Goal: Information Seeking & Learning: Learn about a topic

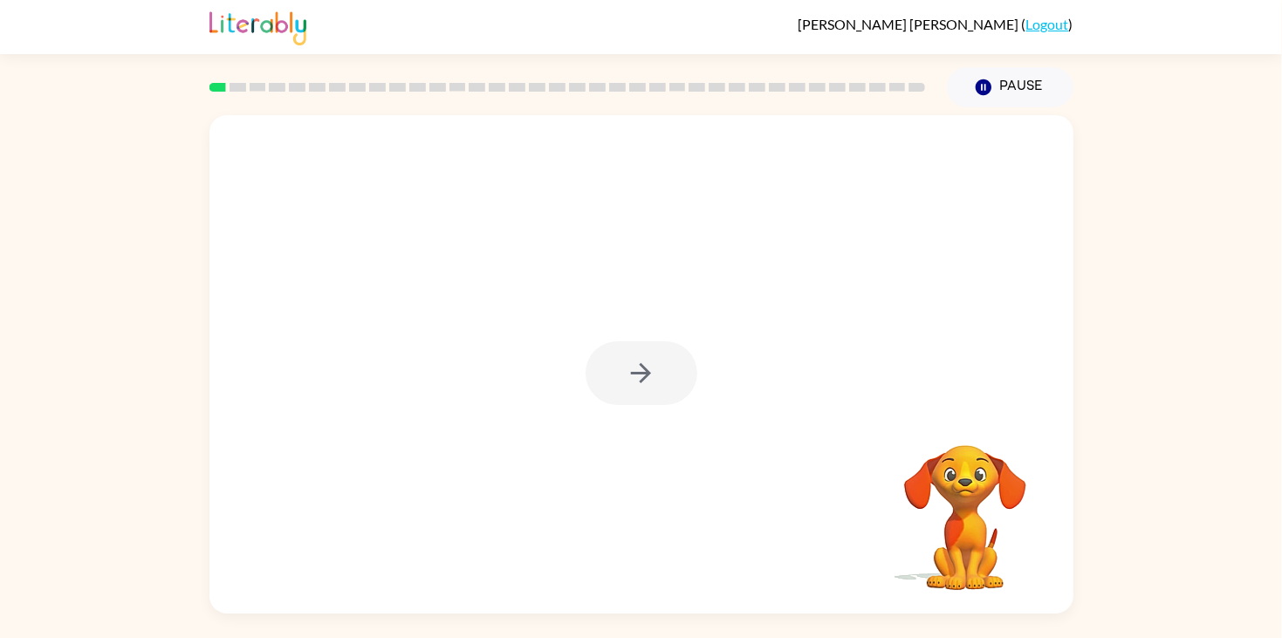
click at [635, 373] on div at bounding box center [642, 373] width 112 height 64
click at [635, 373] on icon "button" at bounding box center [641, 373] width 20 height 20
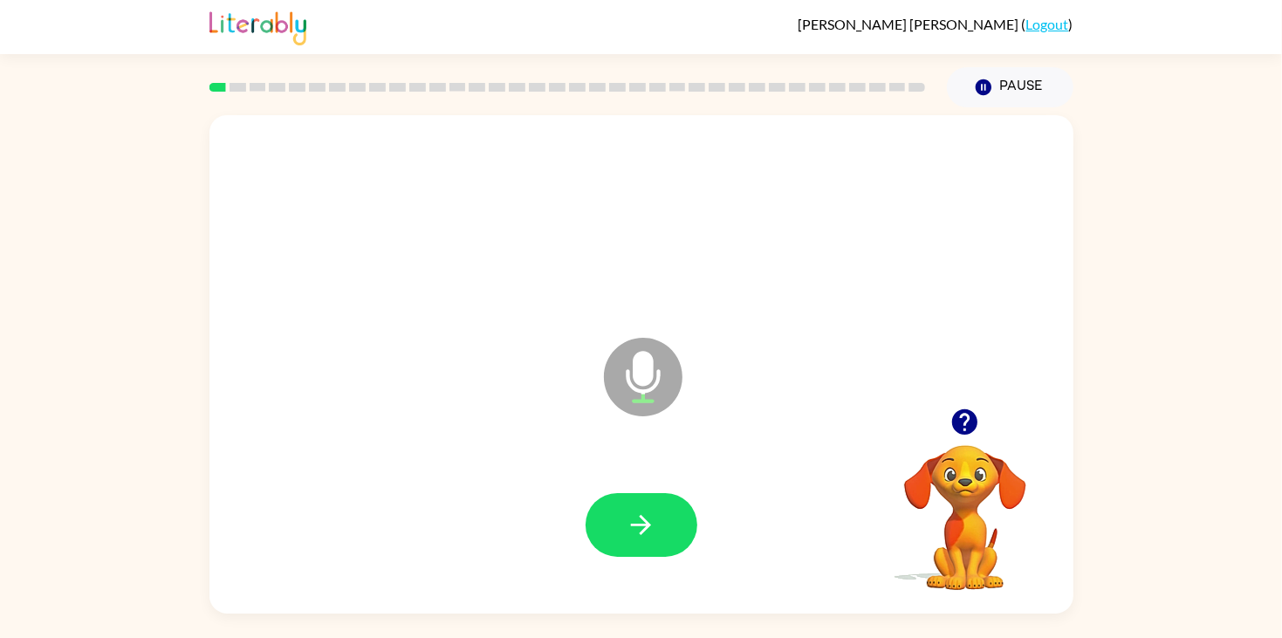
click at [652, 390] on icon at bounding box center [643, 377] width 79 height 79
click at [647, 388] on icon "Microphone The Microphone is here when it is your turn to talk" at bounding box center [731, 398] width 262 height 131
click at [641, 368] on icon "Microphone The Microphone is here when it is your turn to talk" at bounding box center [731, 398] width 262 height 131
click at [651, 504] on button "button" at bounding box center [642, 525] width 112 height 64
click at [650, 548] on button "button" at bounding box center [642, 525] width 112 height 64
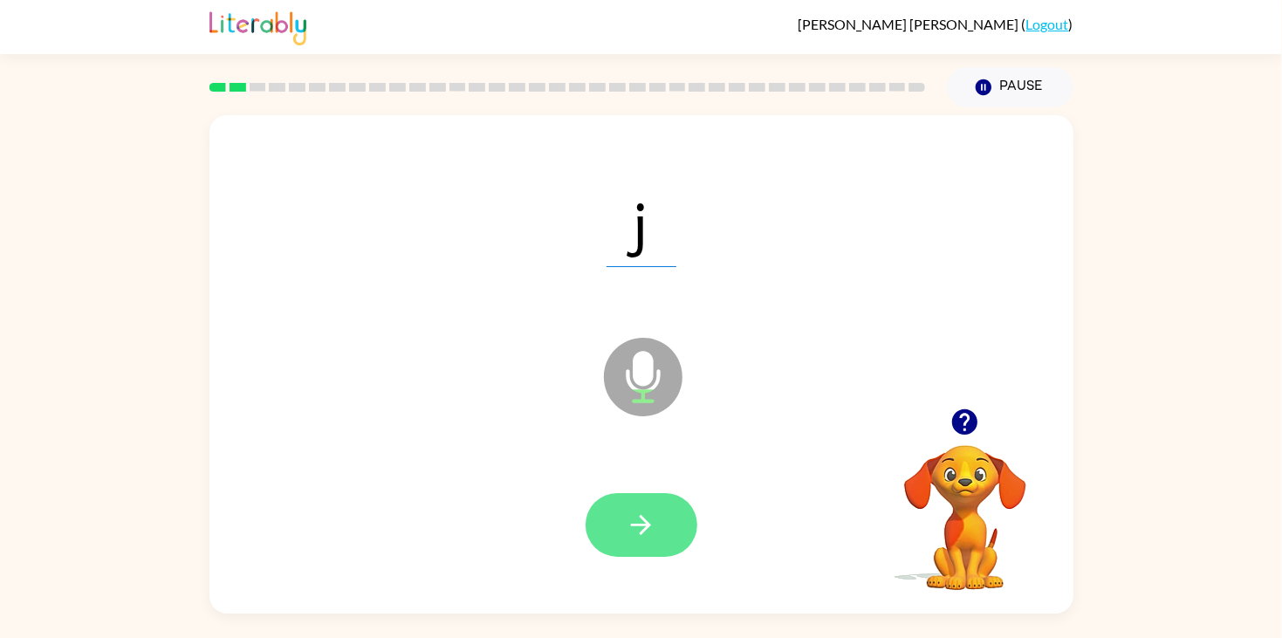
click at [653, 510] on icon "button" at bounding box center [641, 525] width 31 height 31
click at [655, 525] on icon "button" at bounding box center [641, 525] width 31 height 31
click at [653, 511] on icon "button" at bounding box center [641, 525] width 31 height 31
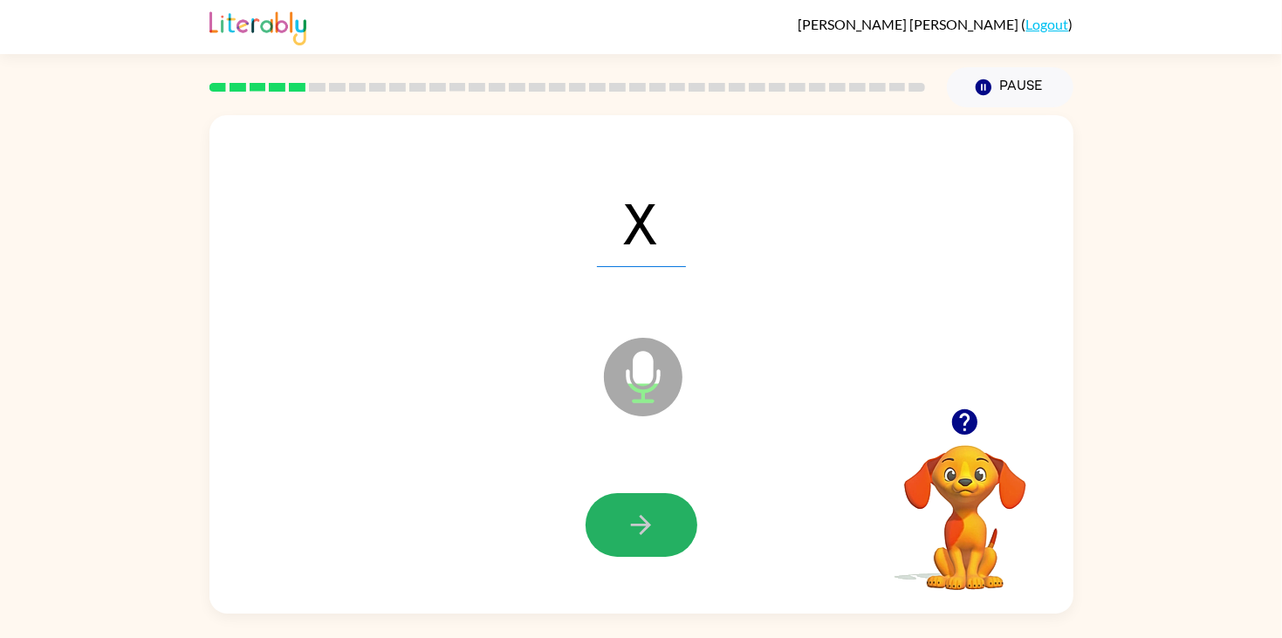
click at [653, 511] on icon "button" at bounding box center [641, 525] width 31 height 31
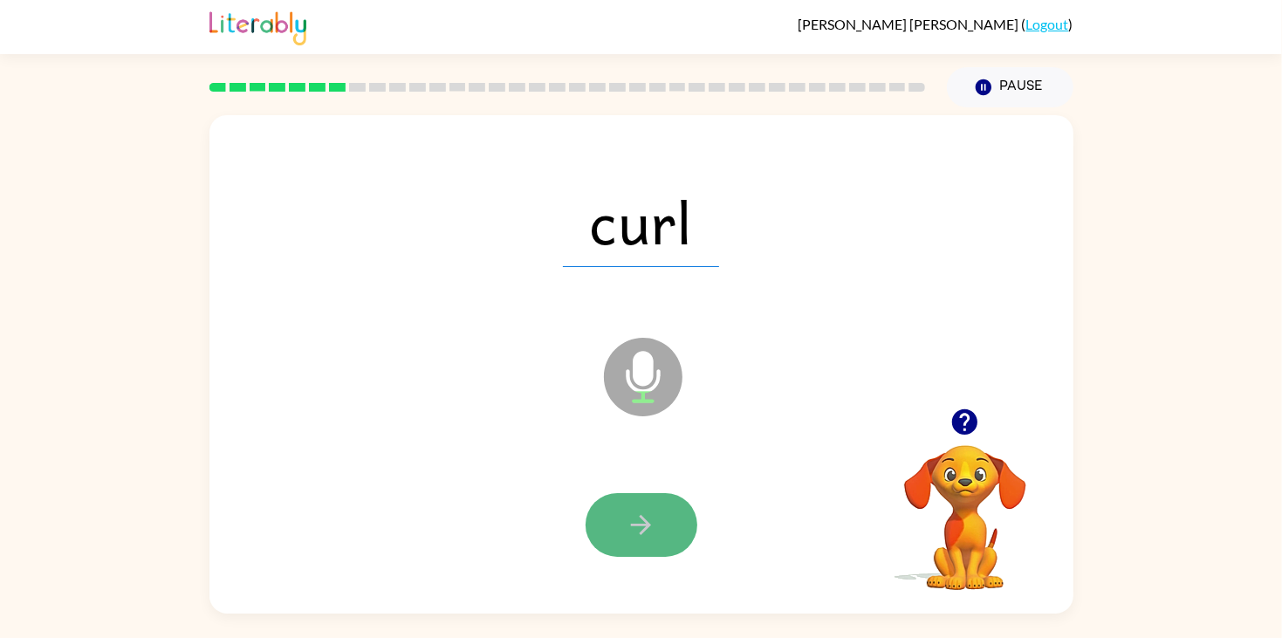
click at [649, 514] on icon "button" at bounding box center [641, 525] width 31 height 31
click at [676, 520] on button "button" at bounding box center [642, 525] width 112 height 64
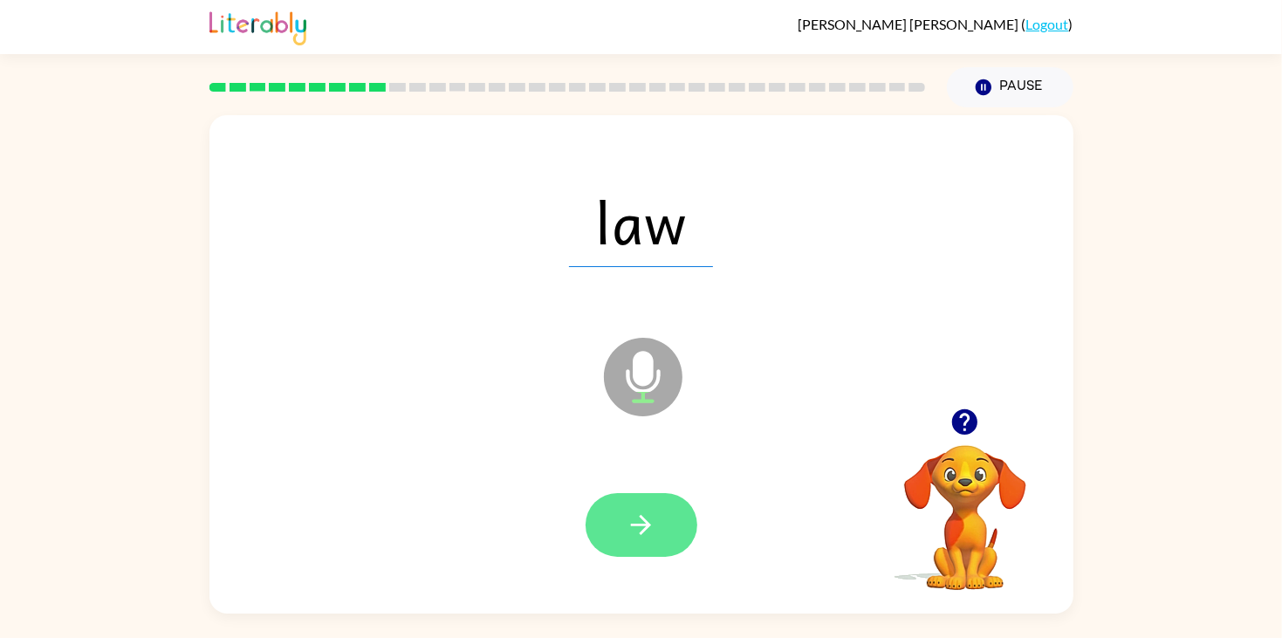
click at [621, 518] on button "button" at bounding box center [642, 525] width 112 height 64
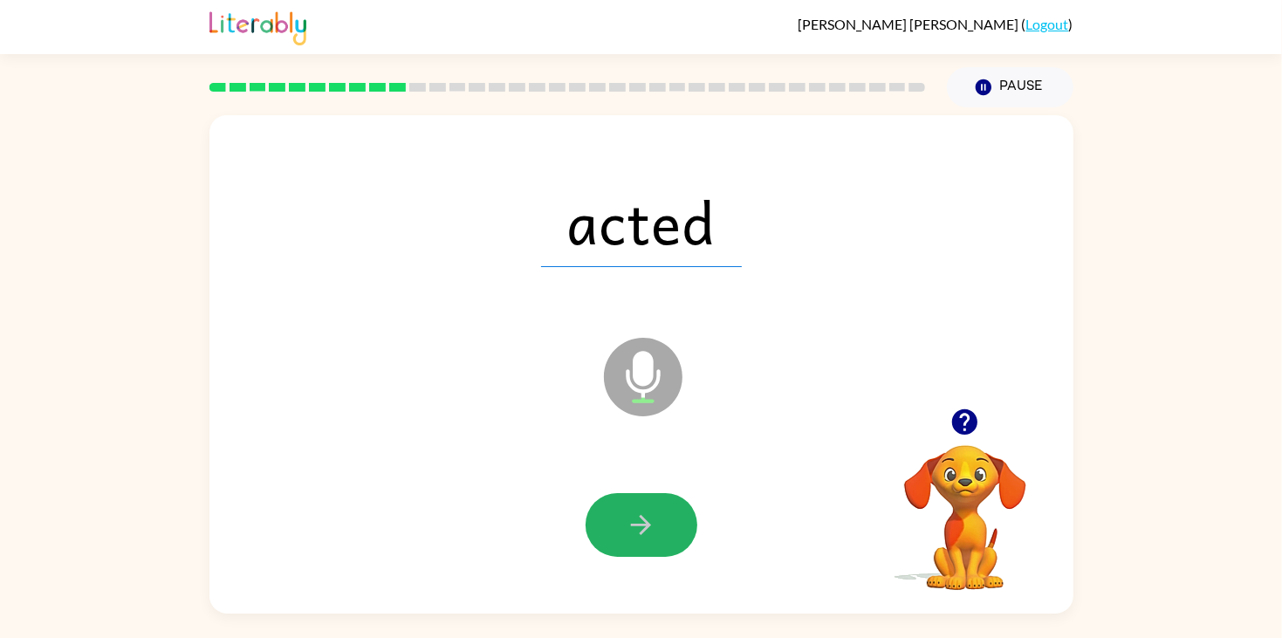
click at [621, 518] on button "button" at bounding box center [642, 525] width 112 height 64
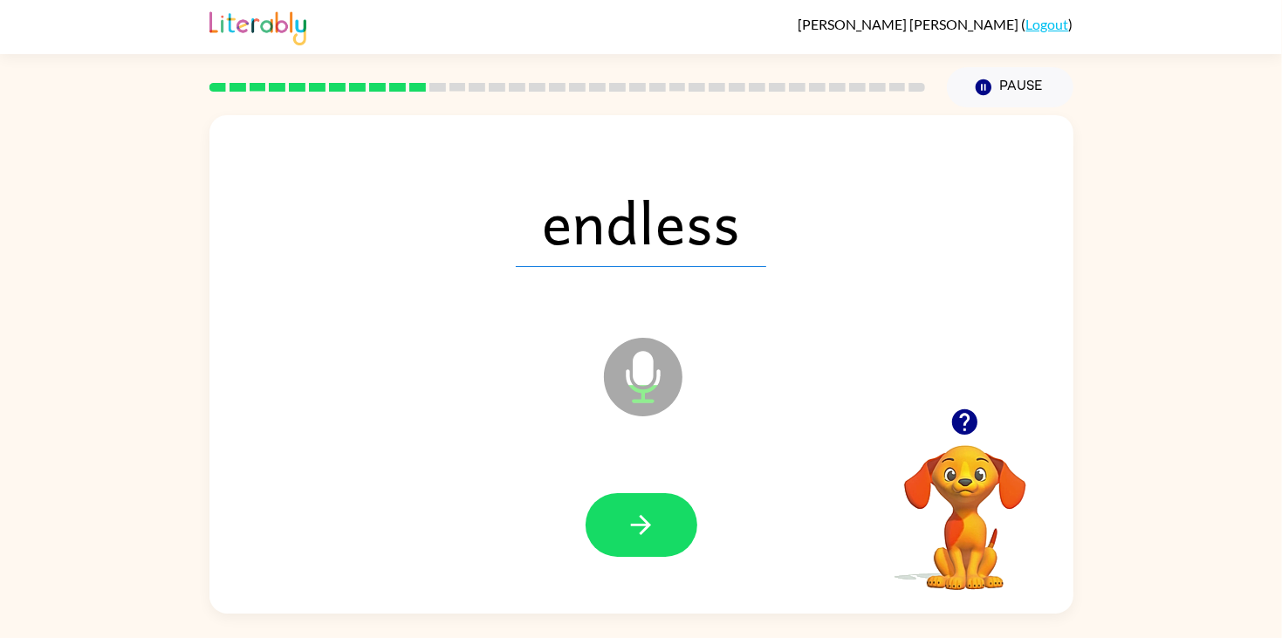
click at [698, 555] on div at bounding box center [641, 525] width 829 height 143
click at [677, 536] on button "button" at bounding box center [642, 525] width 112 height 64
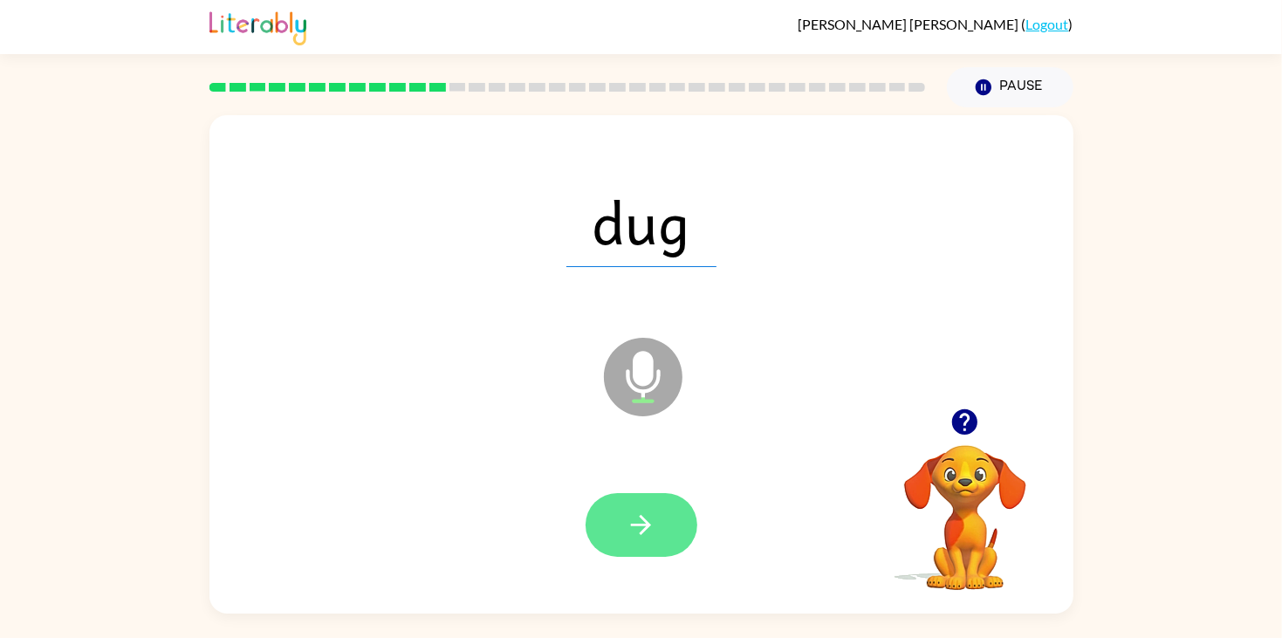
click at [672, 528] on button "button" at bounding box center [642, 525] width 112 height 64
click at [652, 522] on icon "button" at bounding box center [641, 525] width 31 height 31
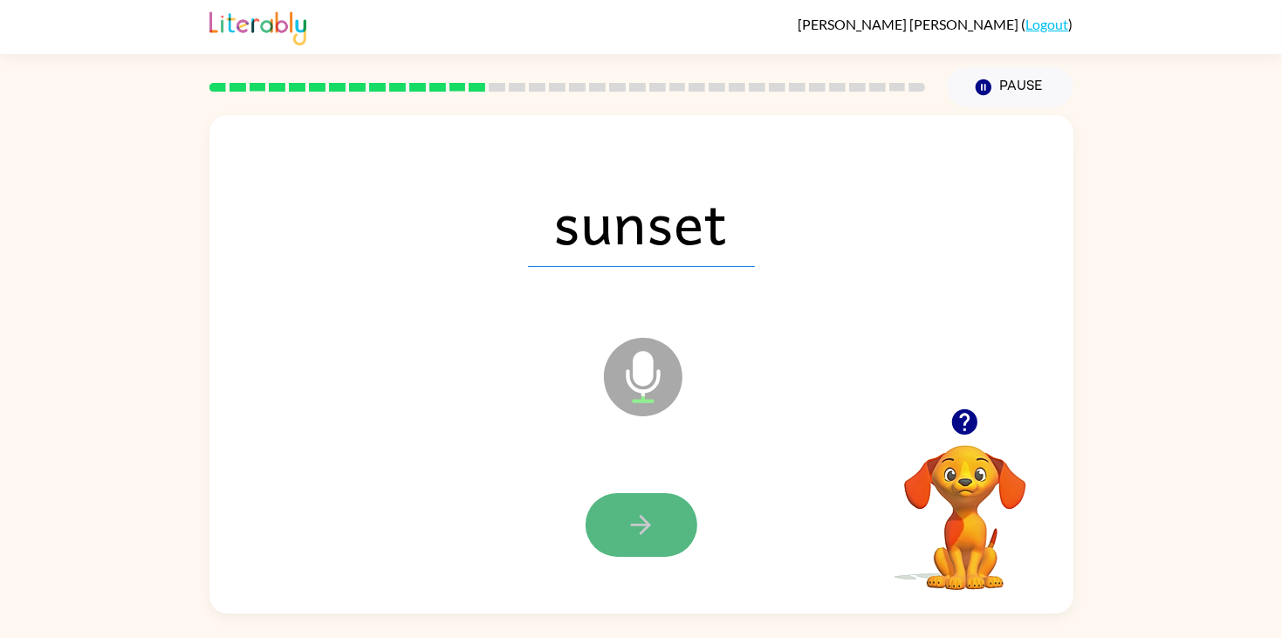
click at [643, 532] on icon "button" at bounding box center [641, 525] width 31 height 31
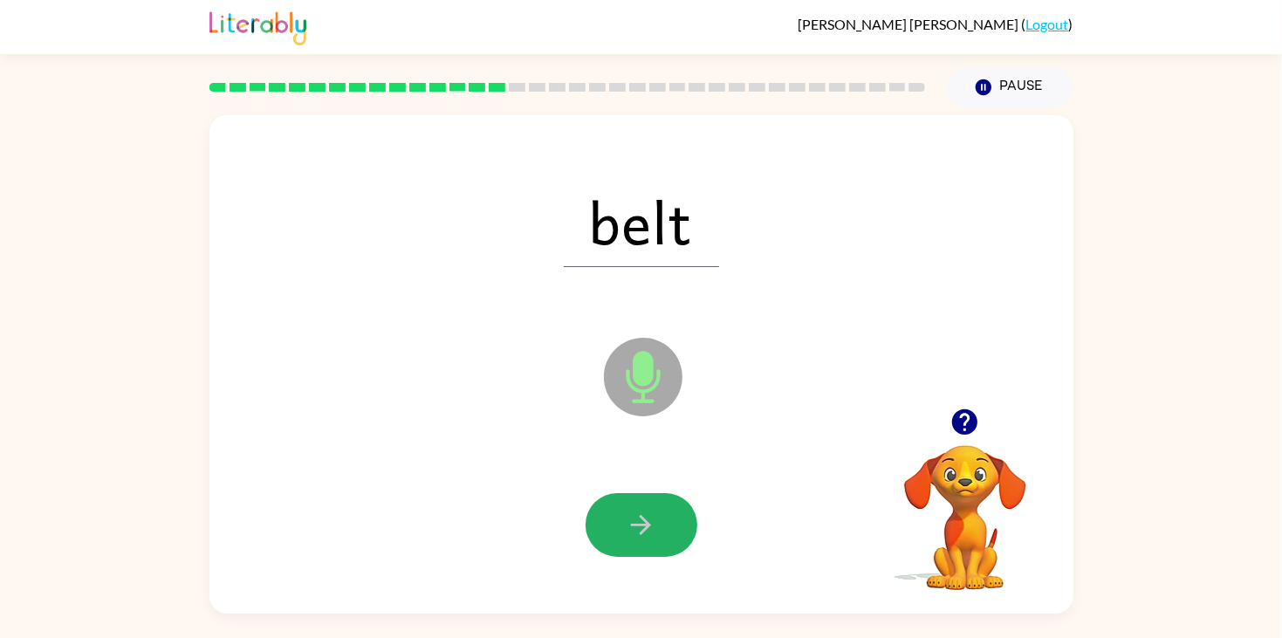
click at [644, 532] on icon "button" at bounding box center [641, 525] width 31 height 31
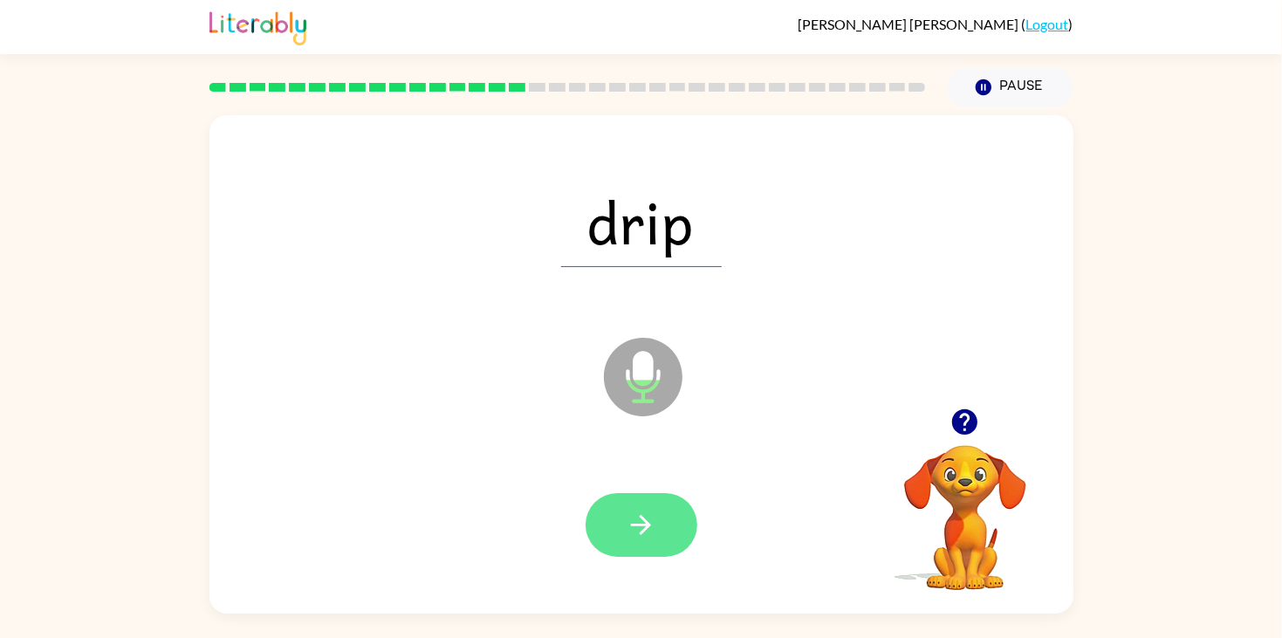
click at [673, 502] on button "button" at bounding box center [642, 525] width 112 height 64
click at [656, 525] on icon "button" at bounding box center [641, 525] width 31 height 31
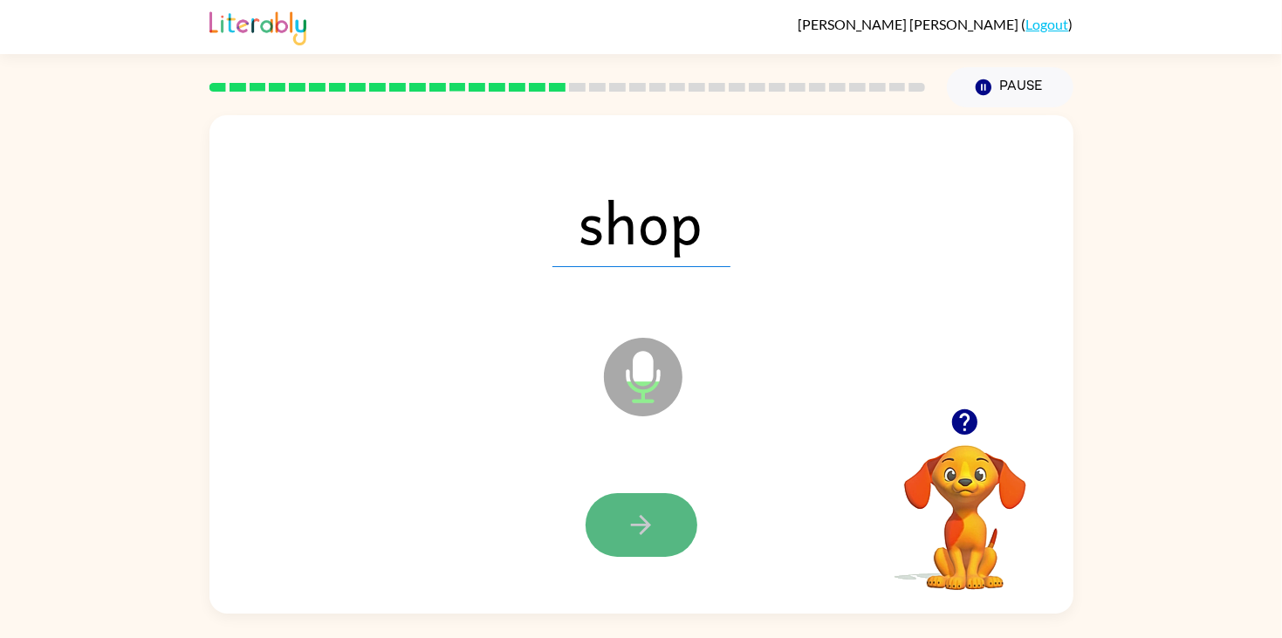
click at [623, 520] on button "button" at bounding box center [642, 525] width 112 height 64
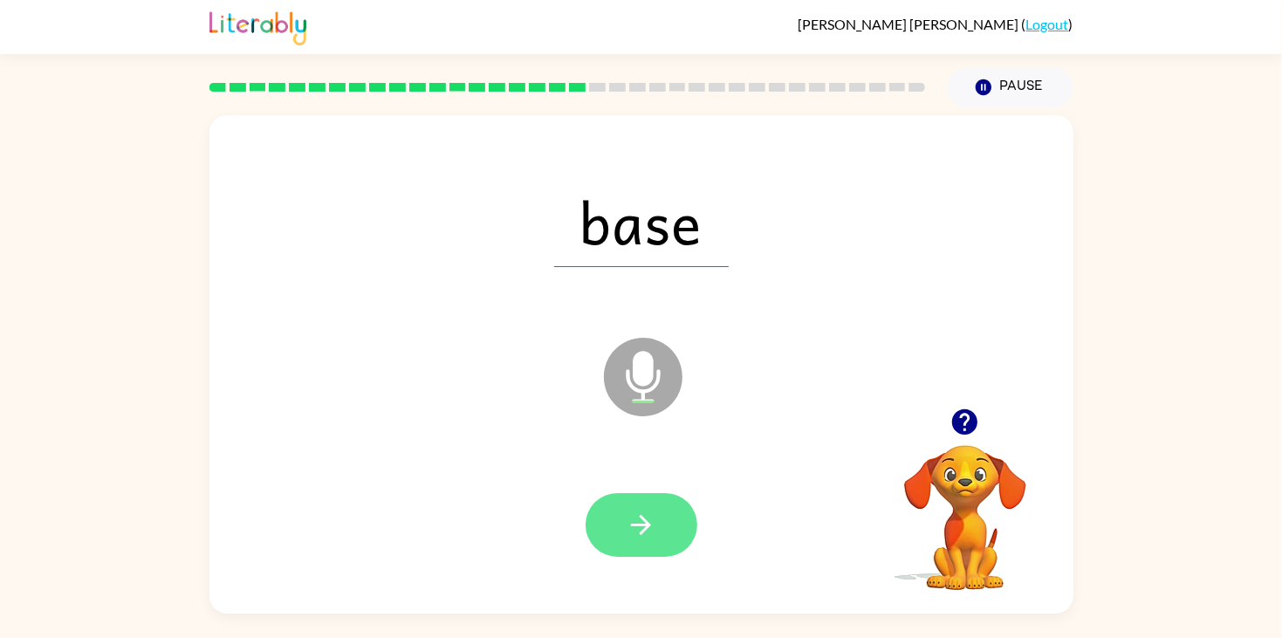
click at [602, 511] on button "button" at bounding box center [642, 525] width 112 height 64
click at [614, 525] on button "button" at bounding box center [642, 525] width 112 height 64
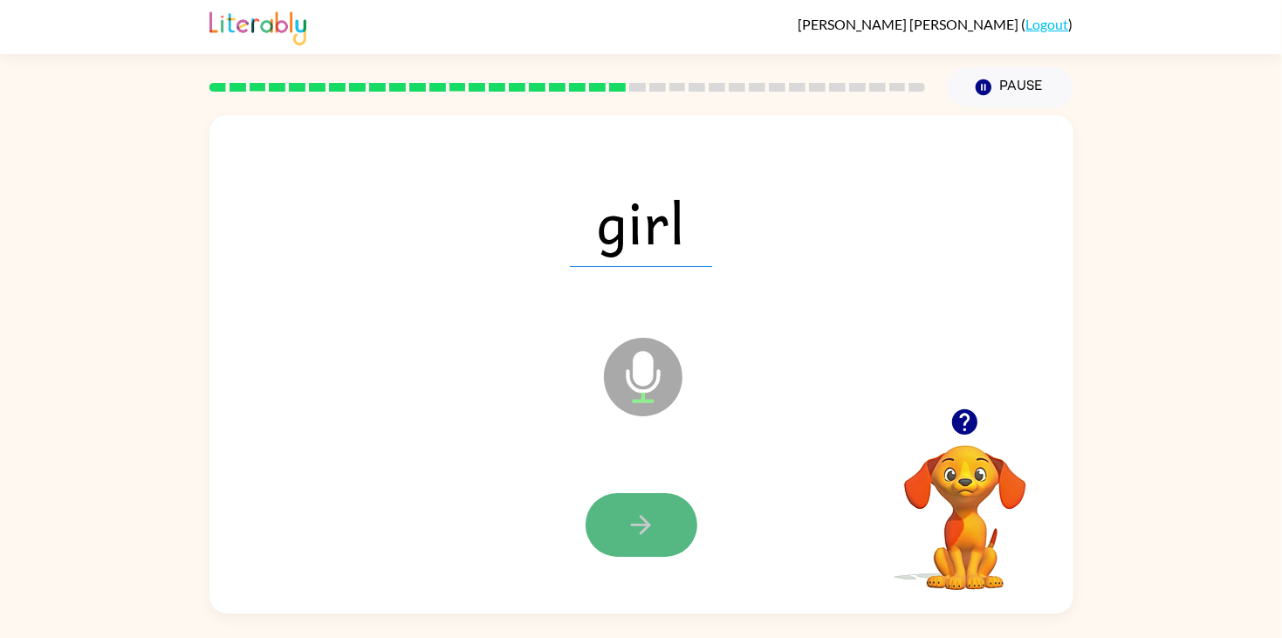
click at [642, 508] on button "button" at bounding box center [642, 525] width 112 height 64
click at [632, 543] on button "button" at bounding box center [642, 525] width 112 height 64
click at [618, 532] on button "button" at bounding box center [642, 525] width 112 height 64
click at [617, 525] on button "button" at bounding box center [642, 525] width 112 height 64
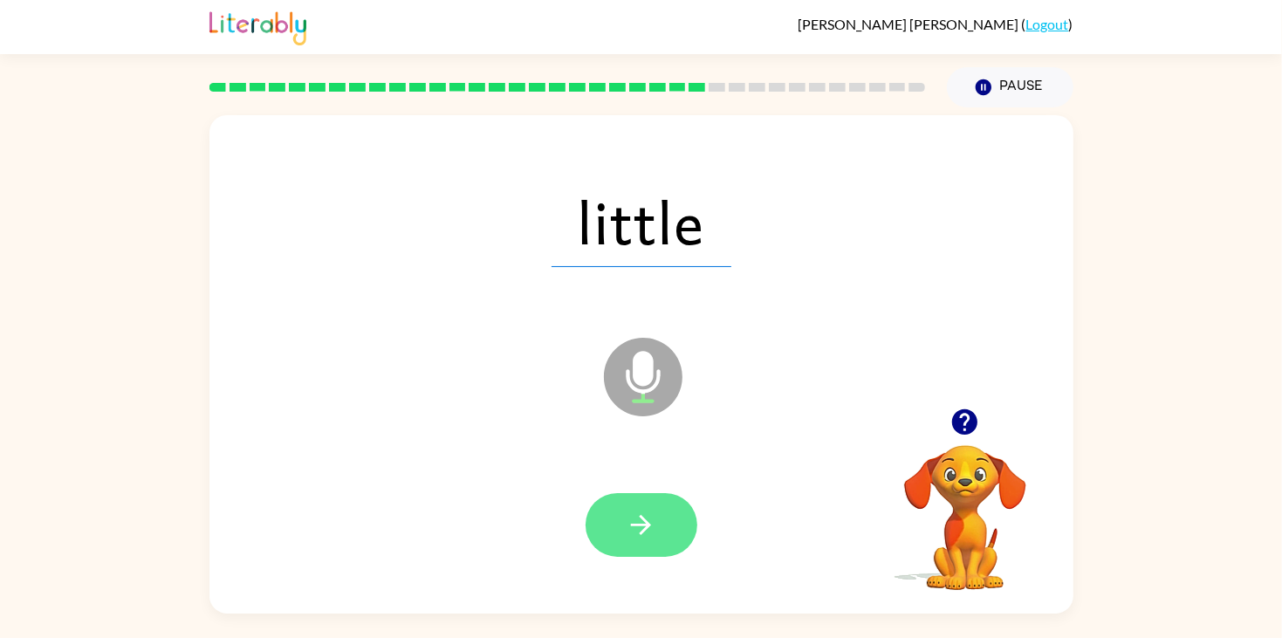
click at [611, 525] on button "button" at bounding box center [642, 525] width 112 height 64
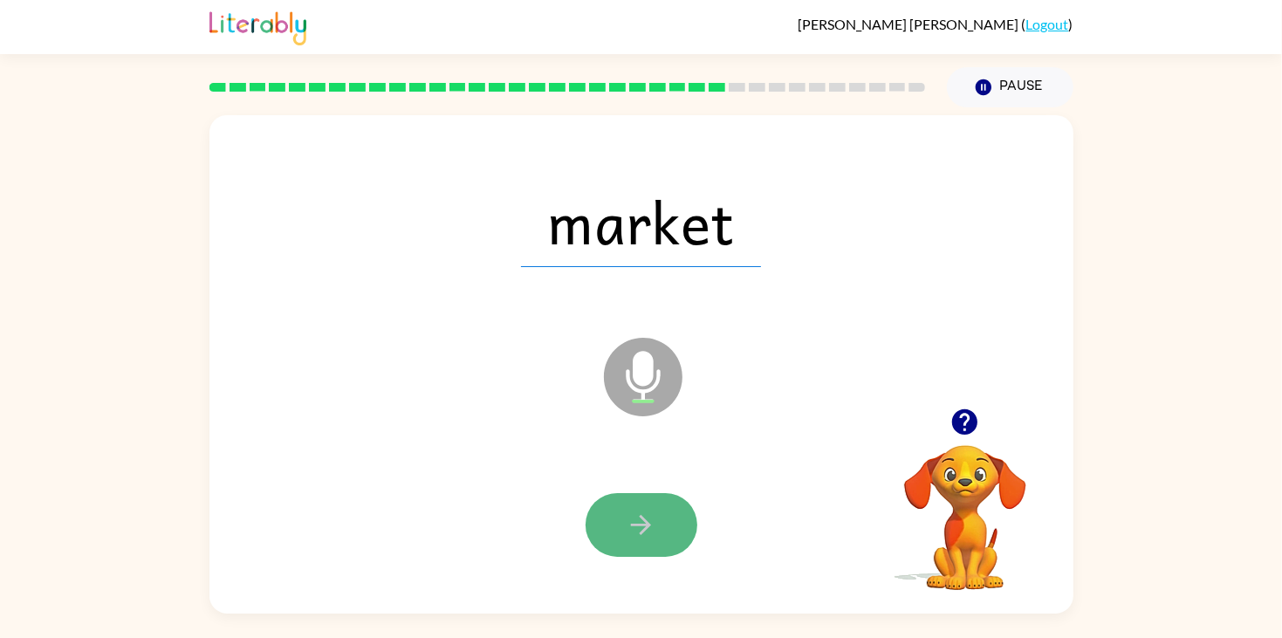
click at [669, 507] on button "button" at bounding box center [642, 525] width 112 height 64
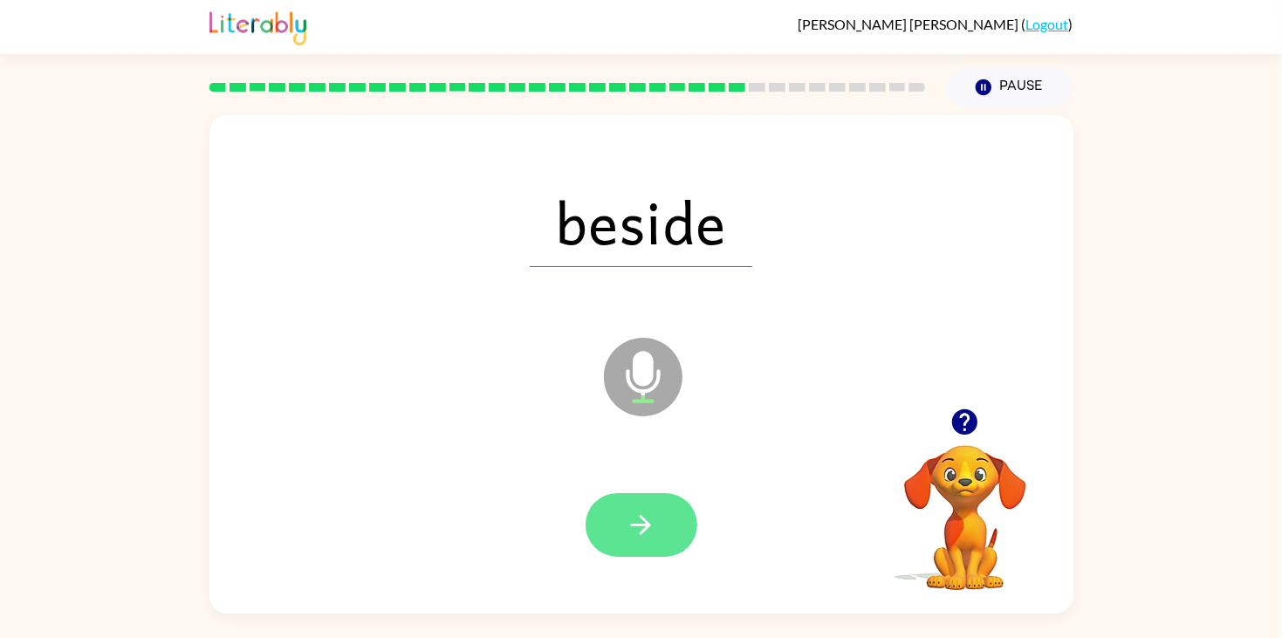
click at [634, 505] on button "button" at bounding box center [642, 525] width 112 height 64
click at [634, 502] on button "button" at bounding box center [642, 525] width 112 height 64
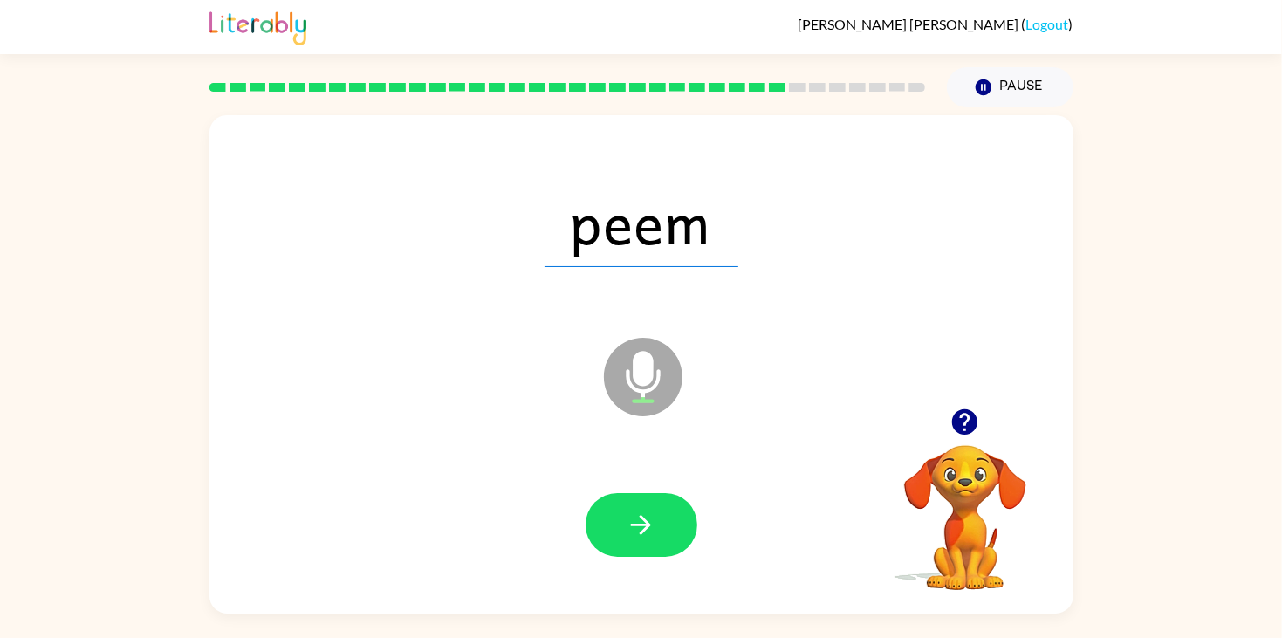
click at [637, 508] on button "button" at bounding box center [642, 525] width 112 height 64
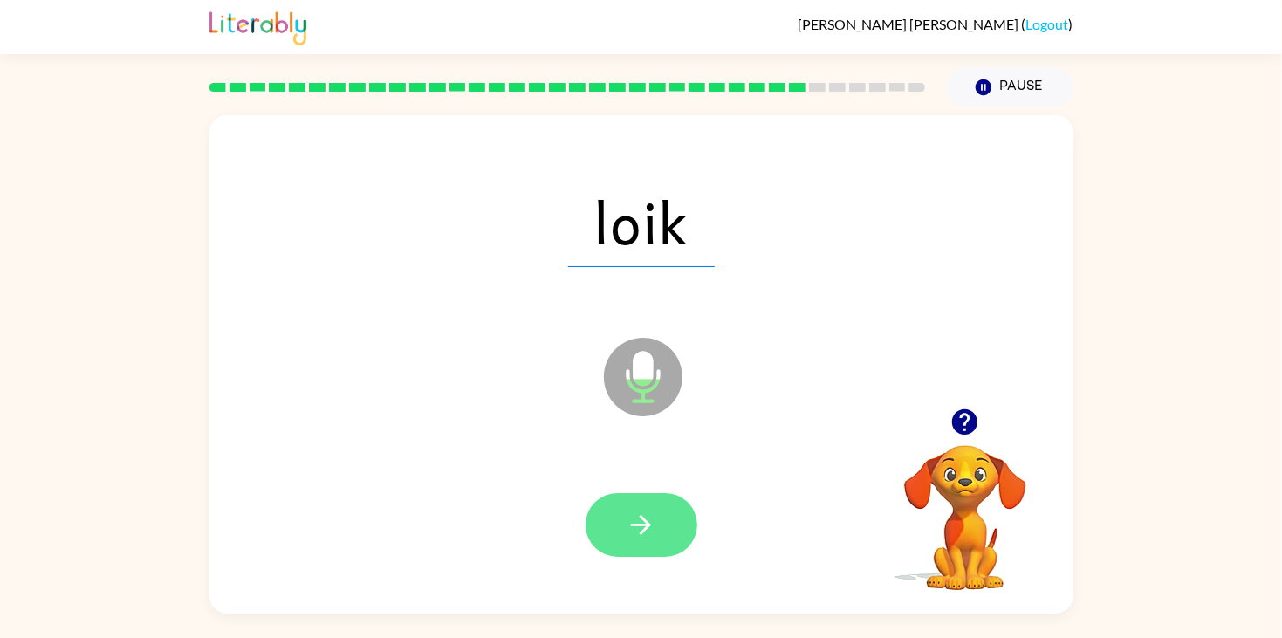
click at [635, 505] on button "button" at bounding box center [642, 525] width 112 height 64
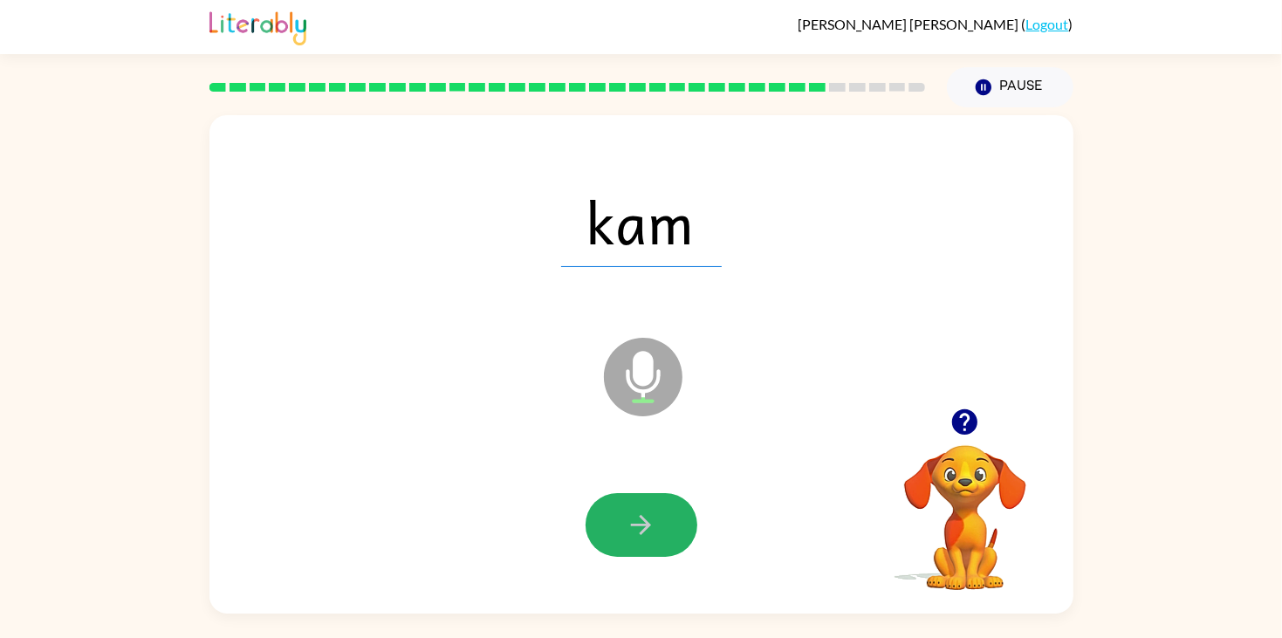
click at [635, 505] on button "button" at bounding box center [642, 525] width 112 height 64
click at [629, 516] on icon "button" at bounding box center [641, 525] width 31 height 31
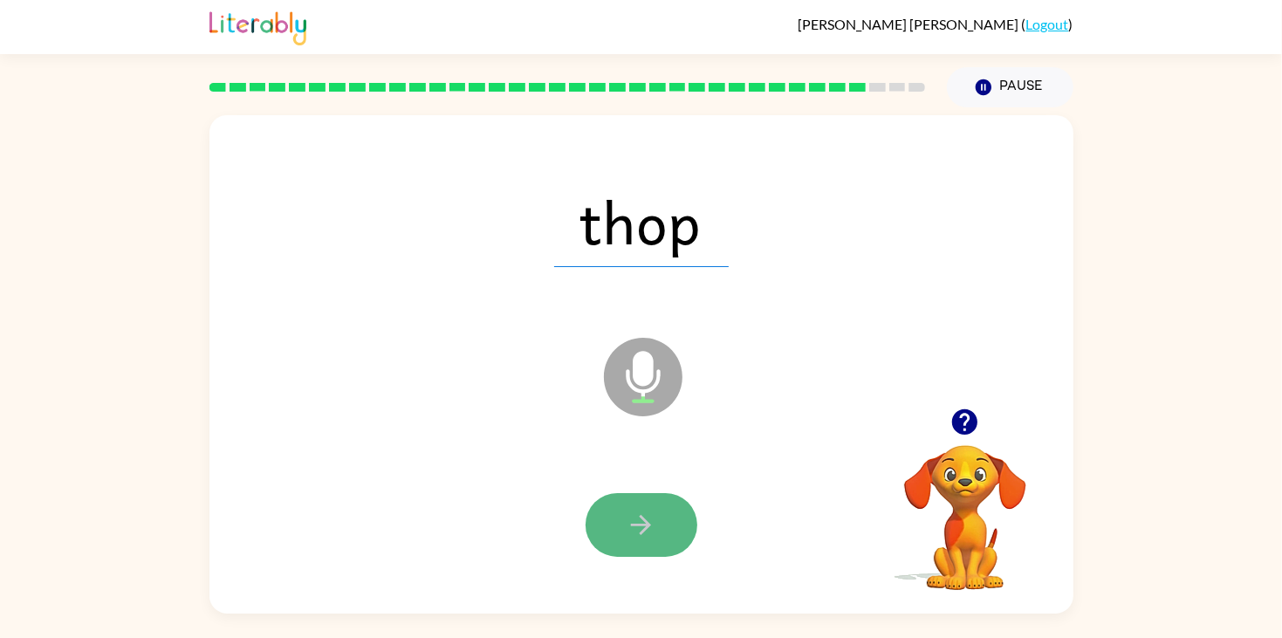
click at [626, 534] on icon "button" at bounding box center [641, 525] width 31 height 31
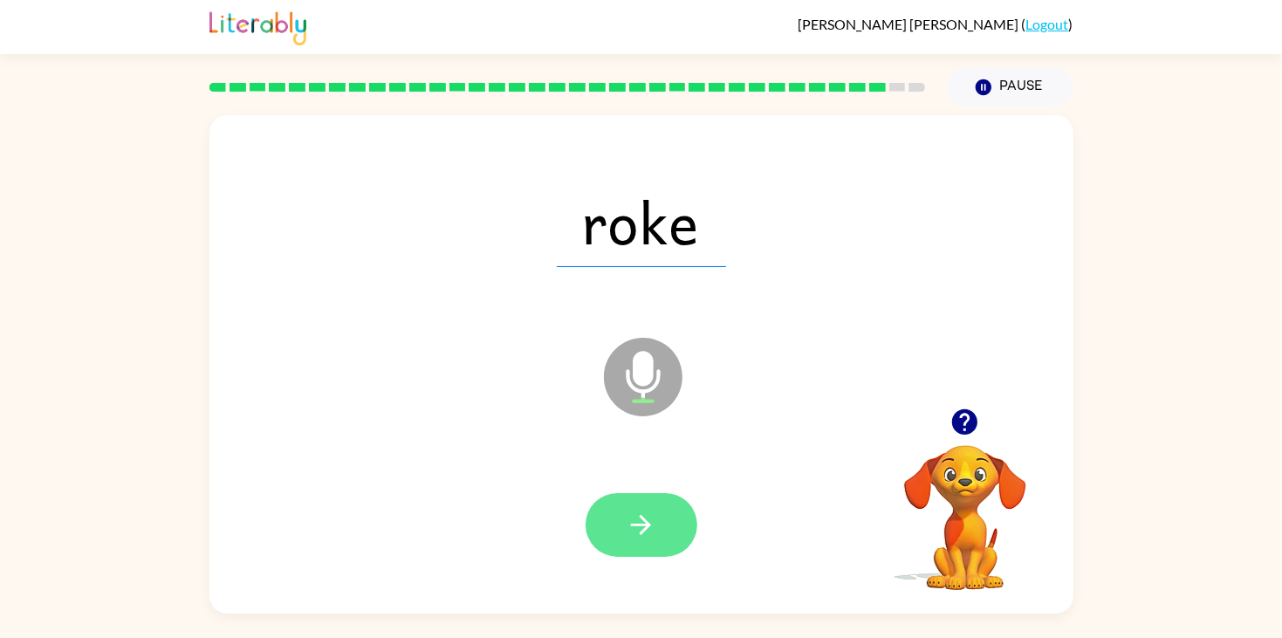
click at [626, 529] on icon "button" at bounding box center [641, 525] width 31 height 31
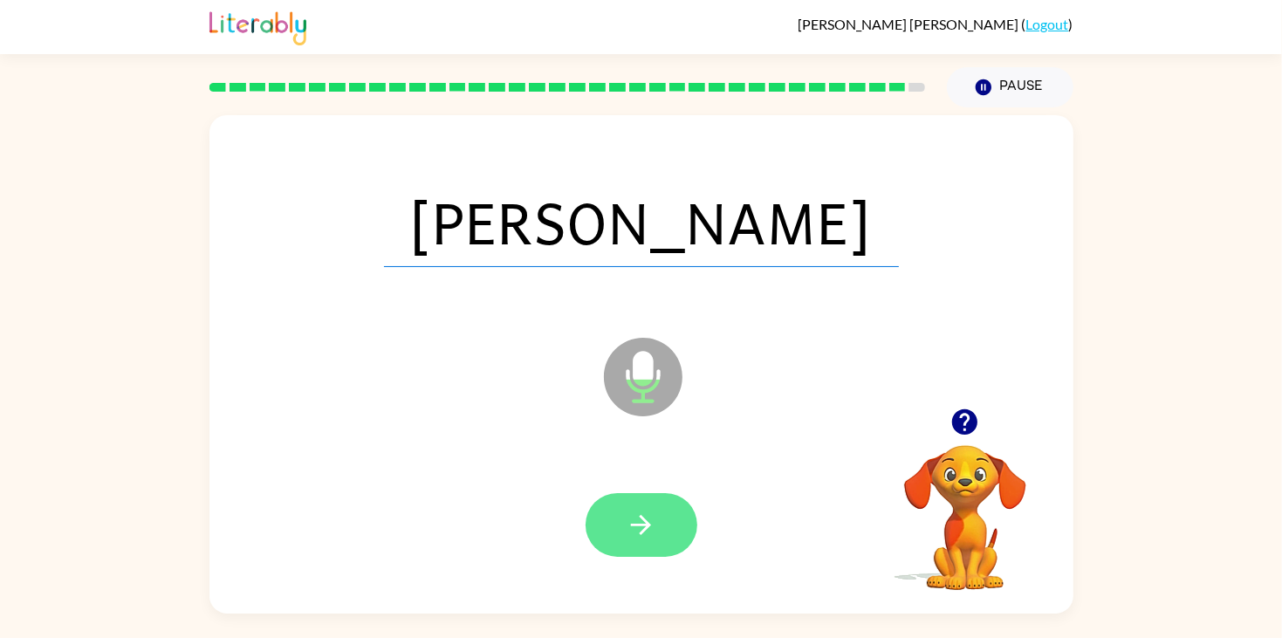
click at [621, 534] on button "button" at bounding box center [642, 525] width 112 height 64
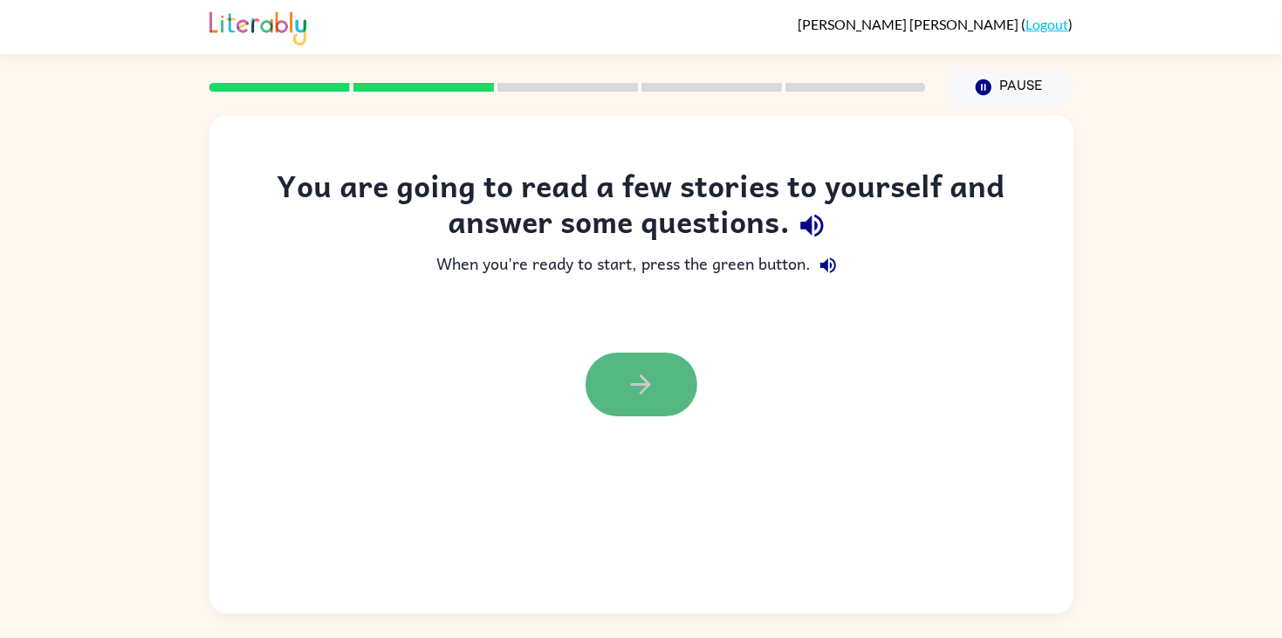
click at [662, 359] on button "button" at bounding box center [642, 385] width 112 height 64
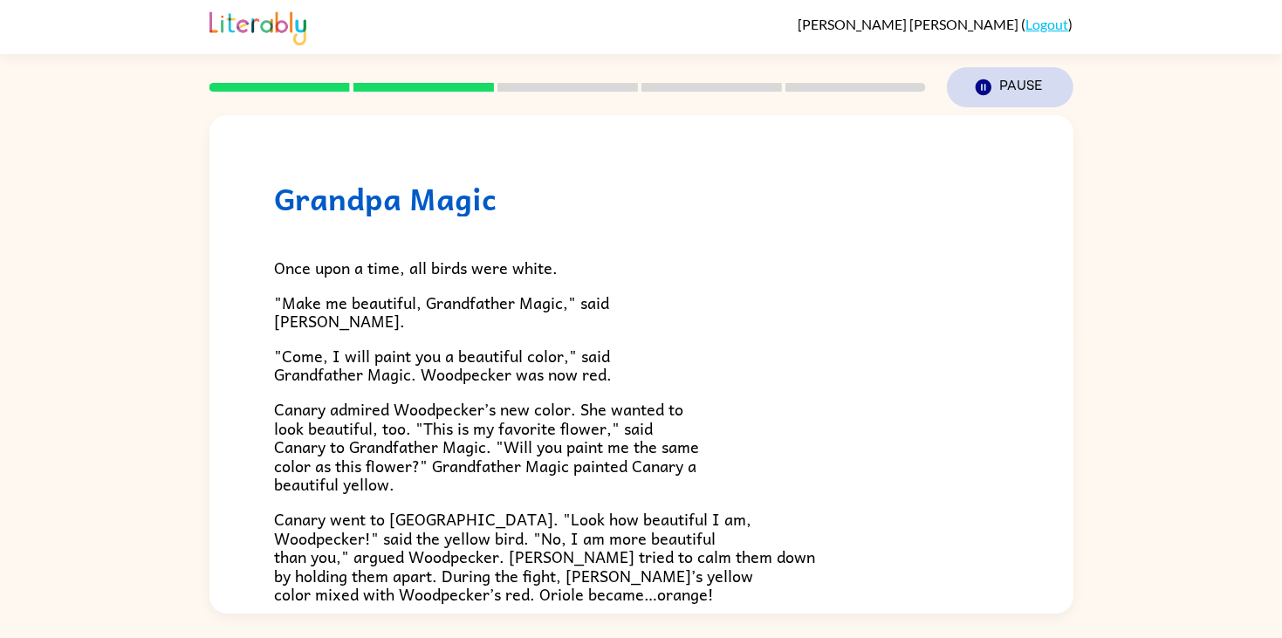
click at [975, 87] on icon "button" at bounding box center [983, 87] width 16 height 16
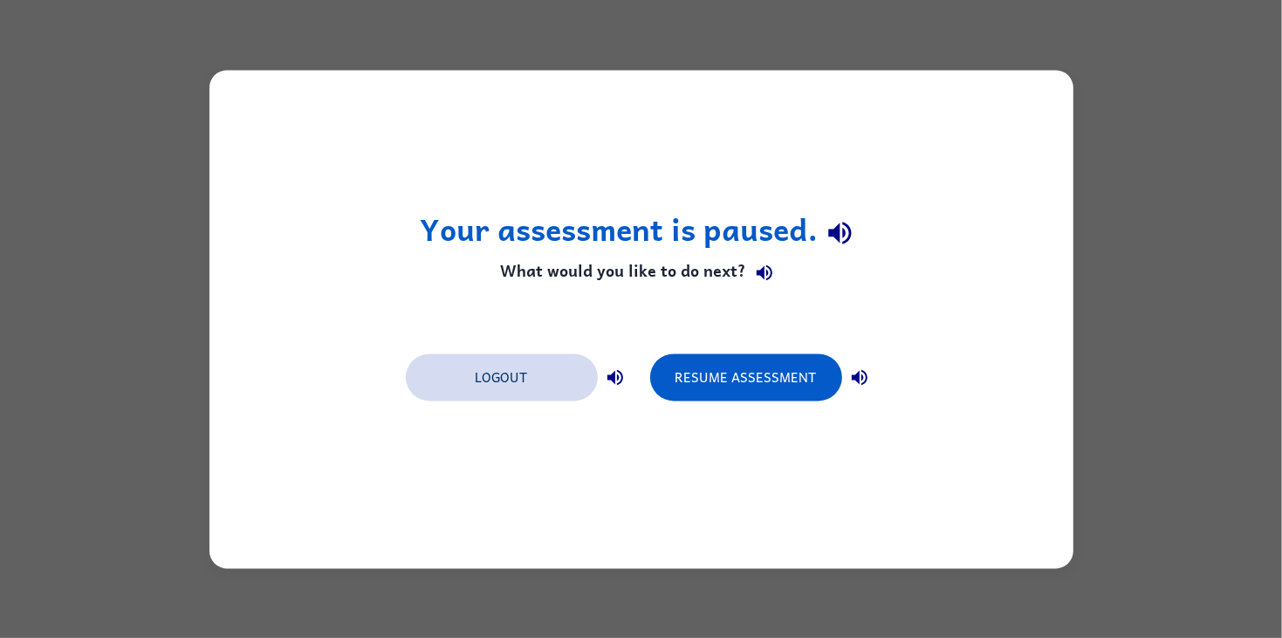
click at [484, 385] on button "Logout" at bounding box center [502, 377] width 192 height 47
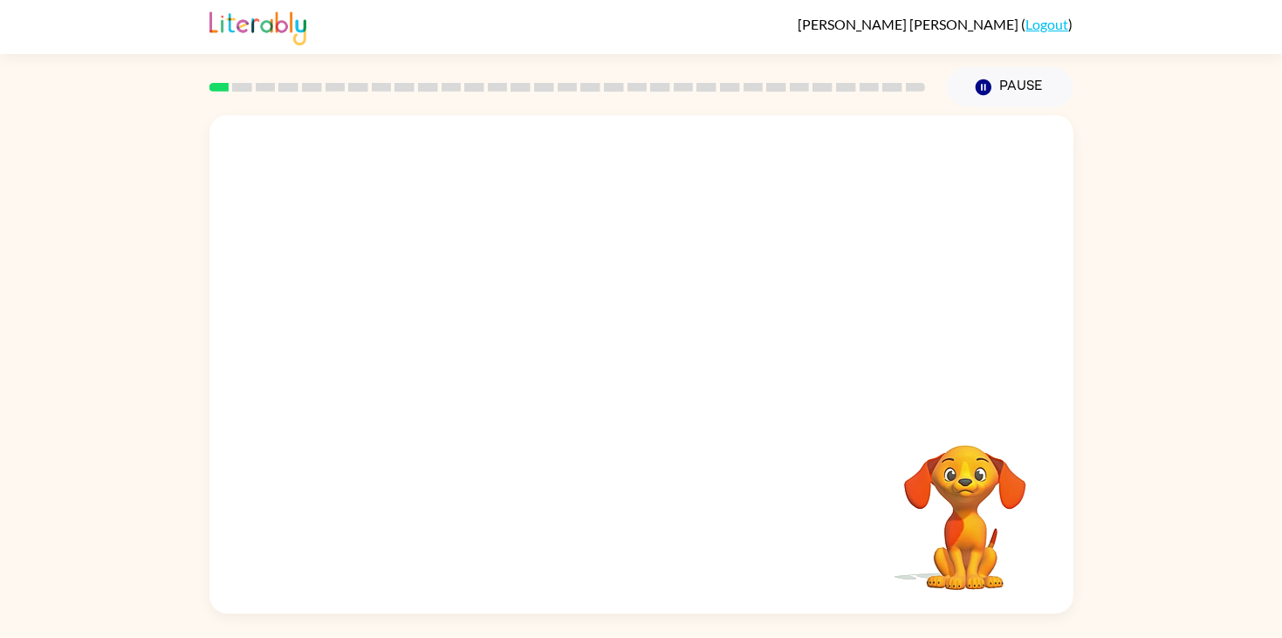
click at [685, 332] on video "Your browser must support playing .mp4 files to use Literably. Please try using…" at bounding box center [641, 261] width 864 height 293
click at [601, 366] on div at bounding box center [642, 373] width 112 height 64
click at [601, 366] on button "button" at bounding box center [642, 373] width 112 height 64
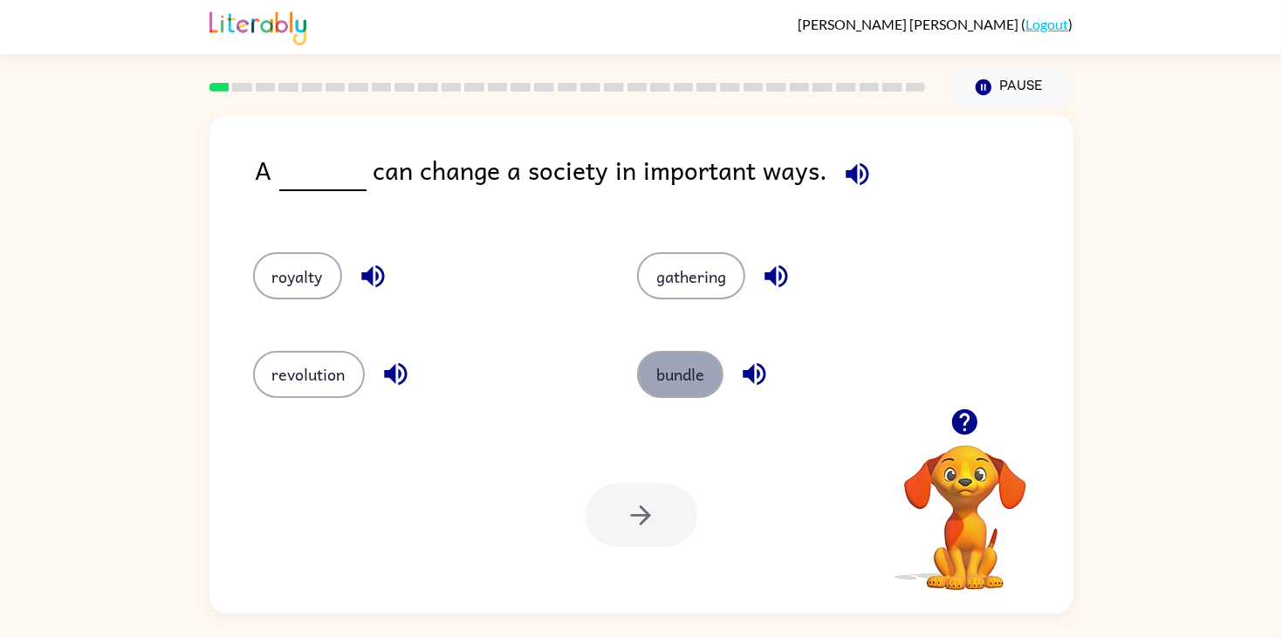
click at [656, 364] on button "bundle" at bounding box center [680, 374] width 86 height 47
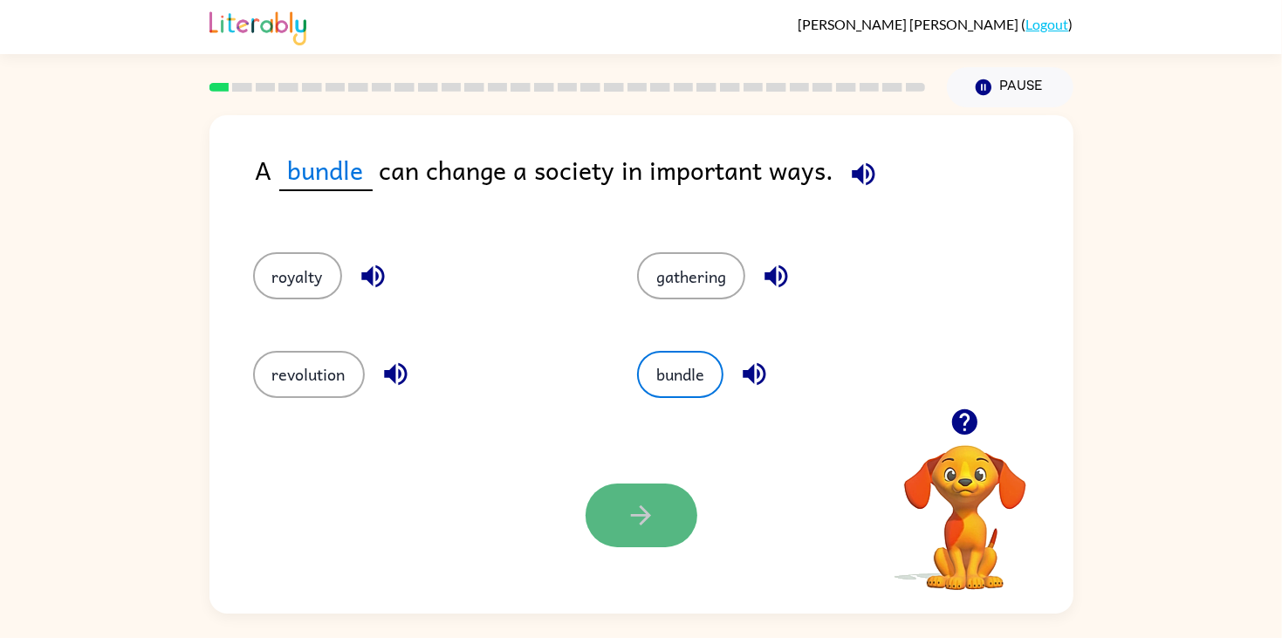
click at [654, 527] on icon "button" at bounding box center [641, 515] width 31 height 31
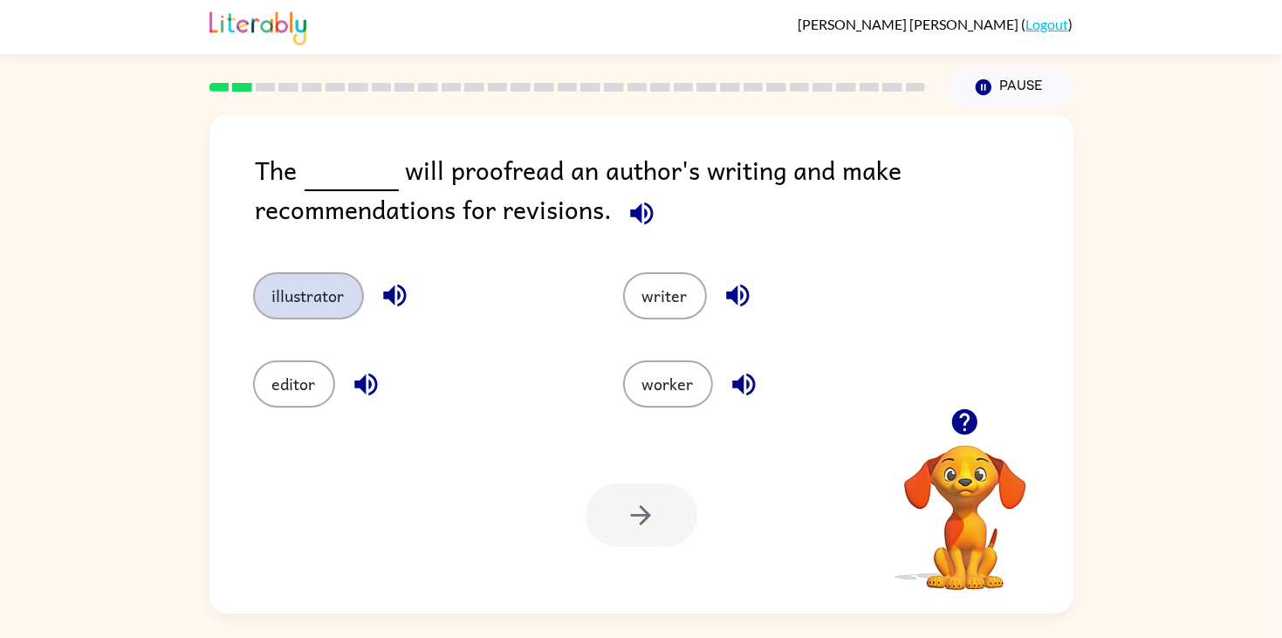
click at [312, 276] on button "illustrator" at bounding box center [308, 295] width 111 height 47
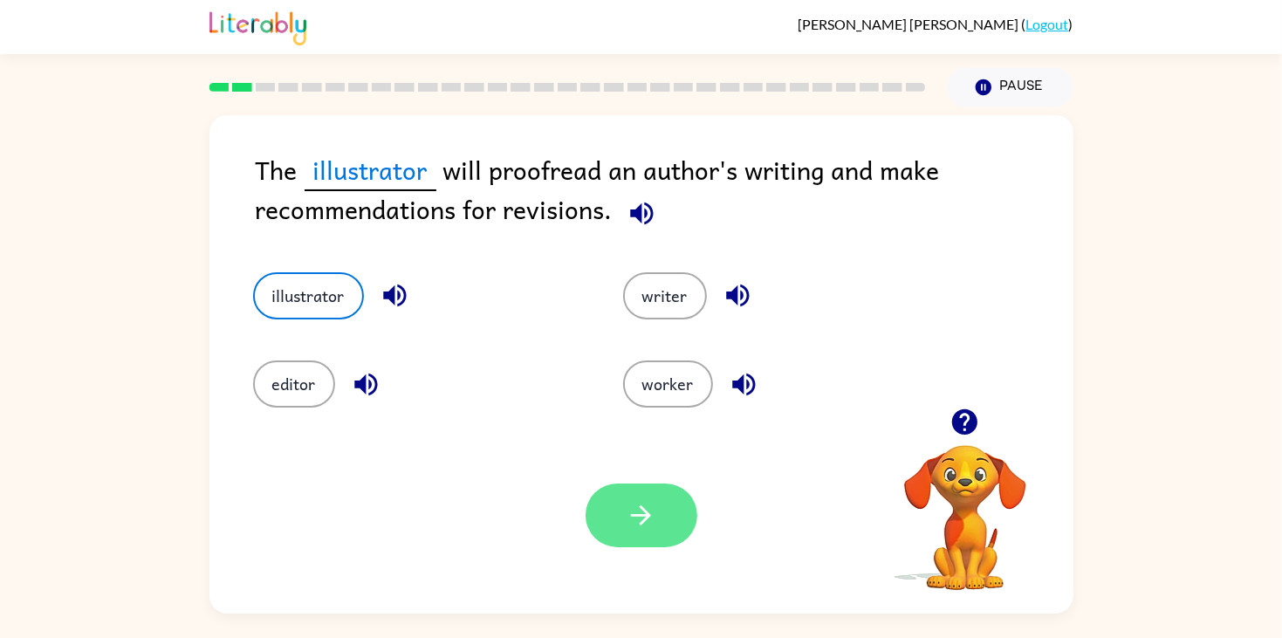
click at [595, 524] on button "button" at bounding box center [642, 516] width 112 height 64
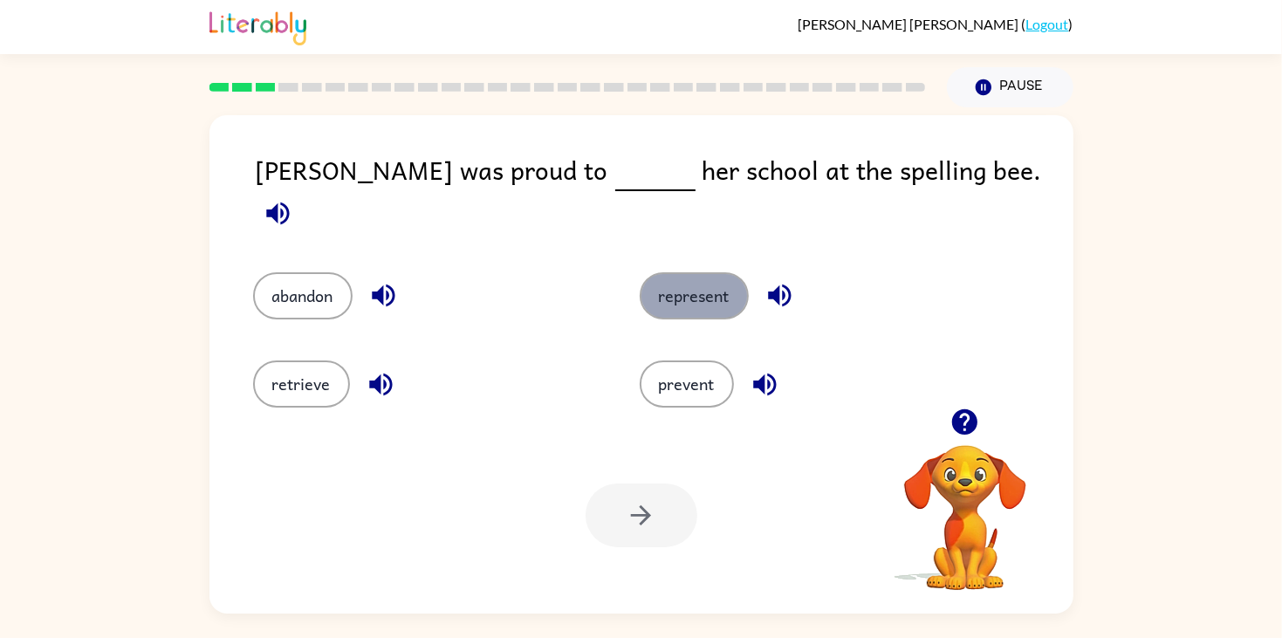
click at [660, 299] on button "represent" at bounding box center [694, 295] width 109 height 47
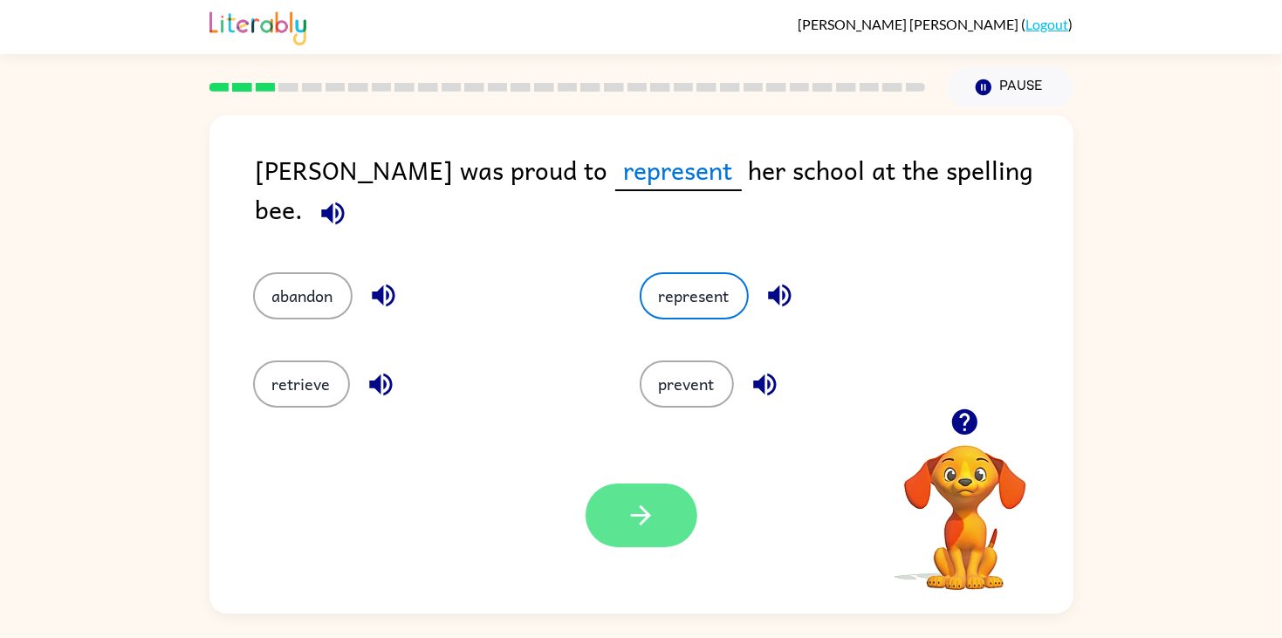
click at [669, 503] on button "button" at bounding box center [642, 516] width 112 height 64
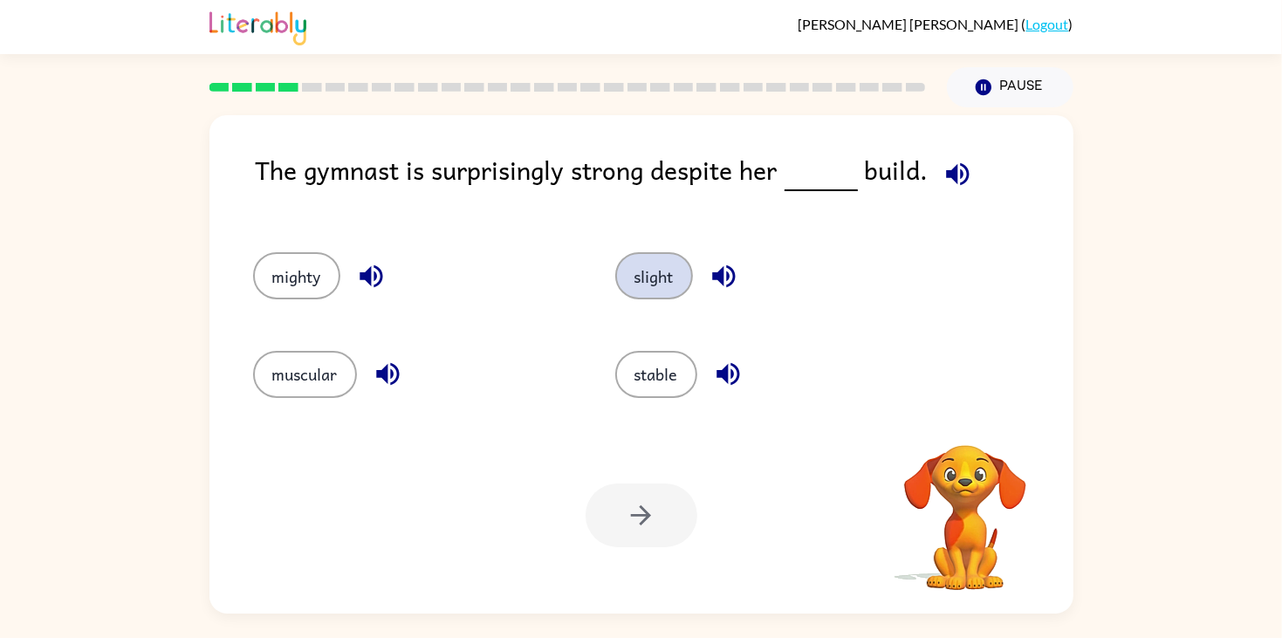
click at [637, 257] on button "slight" at bounding box center [654, 275] width 78 height 47
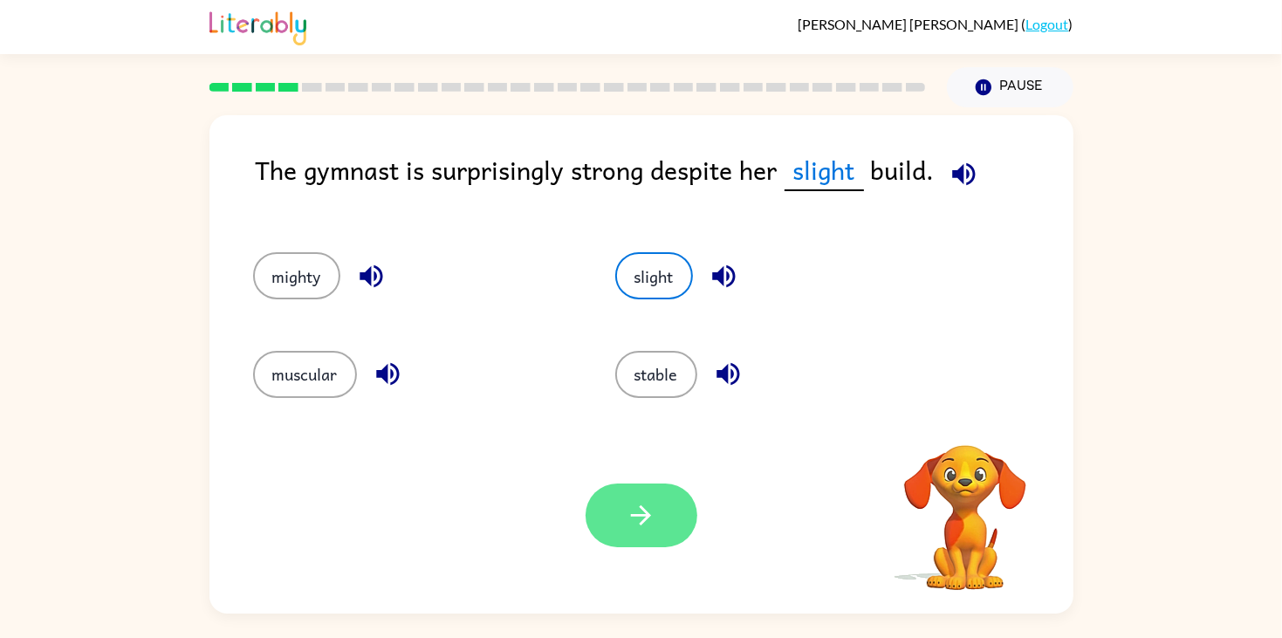
click at [647, 508] on icon "button" at bounding box center [641, 515] width 31 height 31
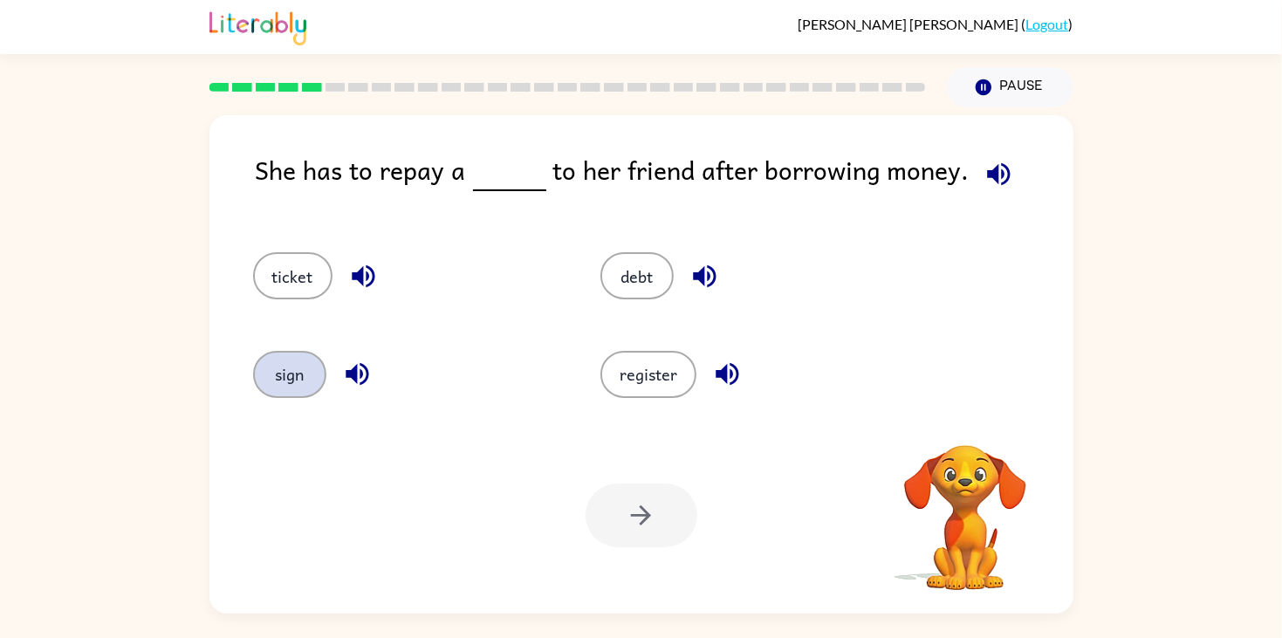
click at [302, 374] on button "sign" at bounding box center [289, 374] width 73 height 47
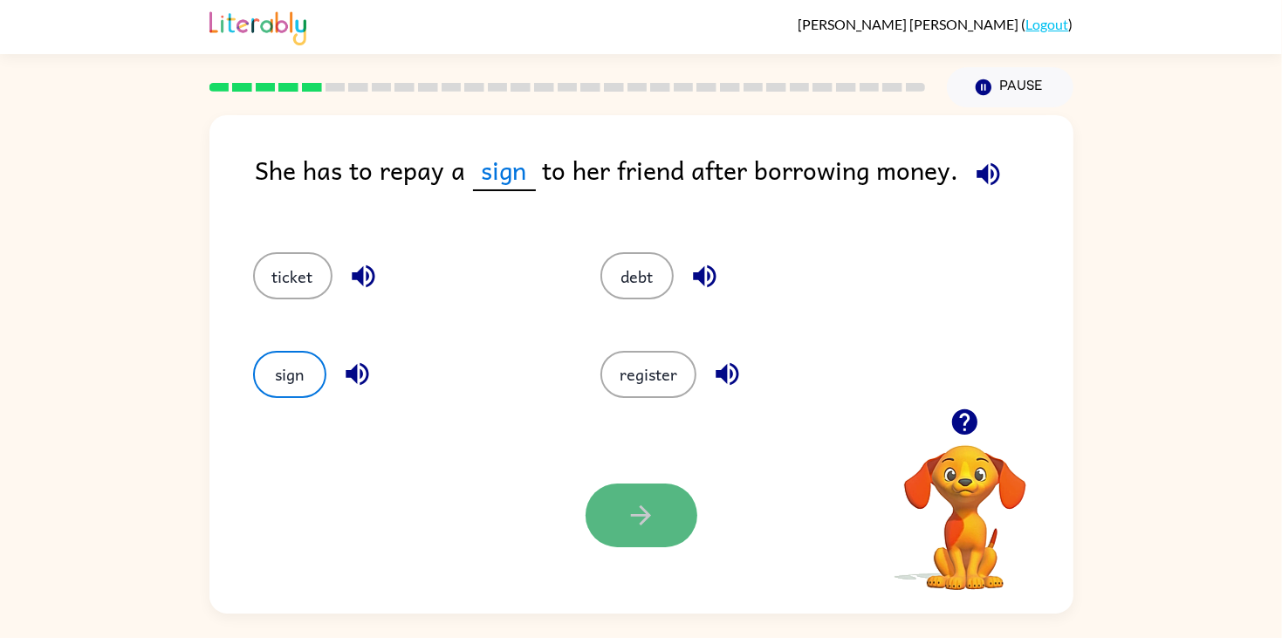
click at [602, 522] on button "button" at bounding box center [642, 516] width 112 height 64
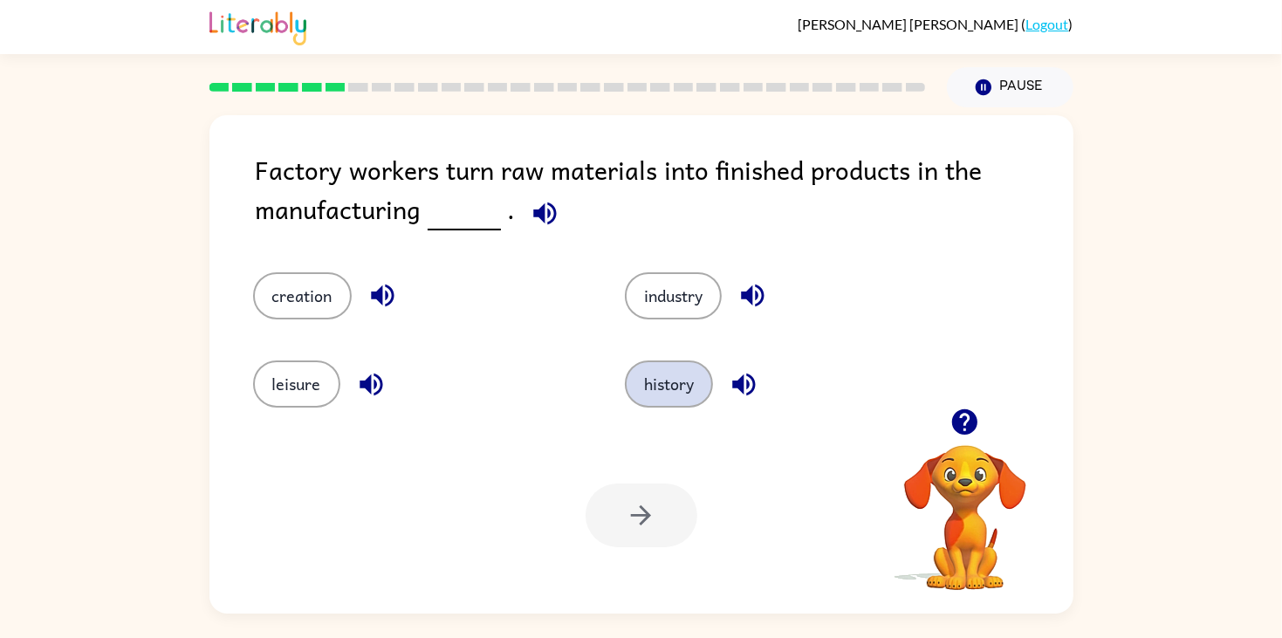
click at [656, 384] on button "history" at bounding box center [669, 383] width 88 height 47
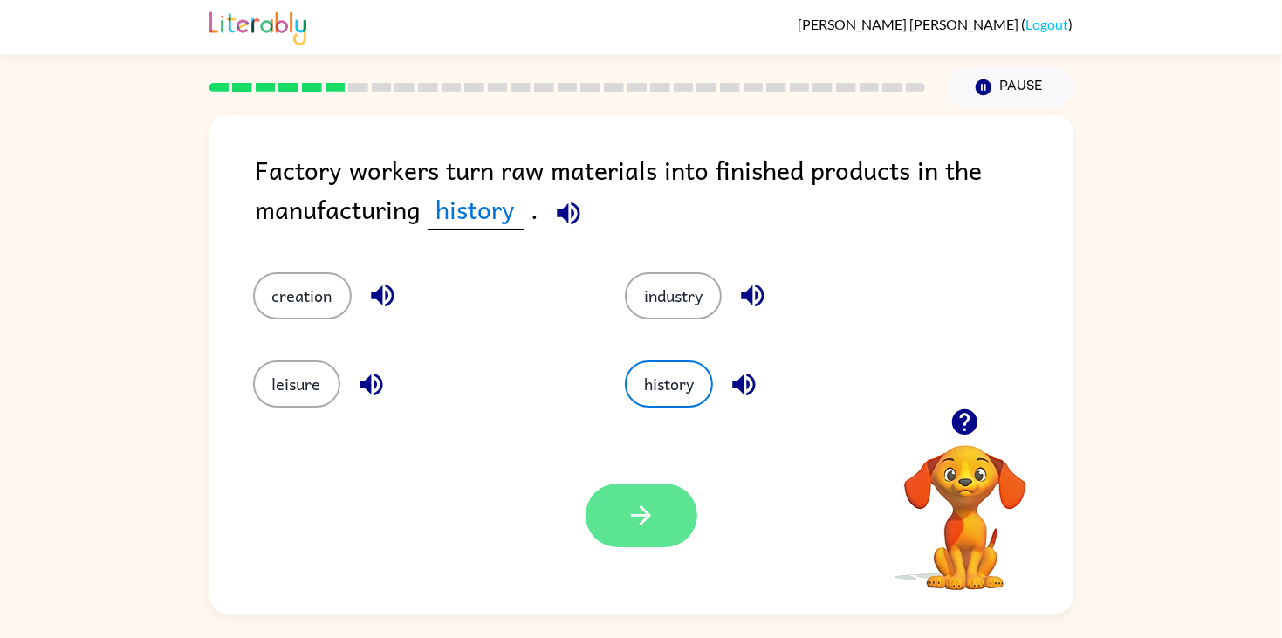
click at [658, 488] on button "button" at bounding box center [642, 516] width 112 height 64
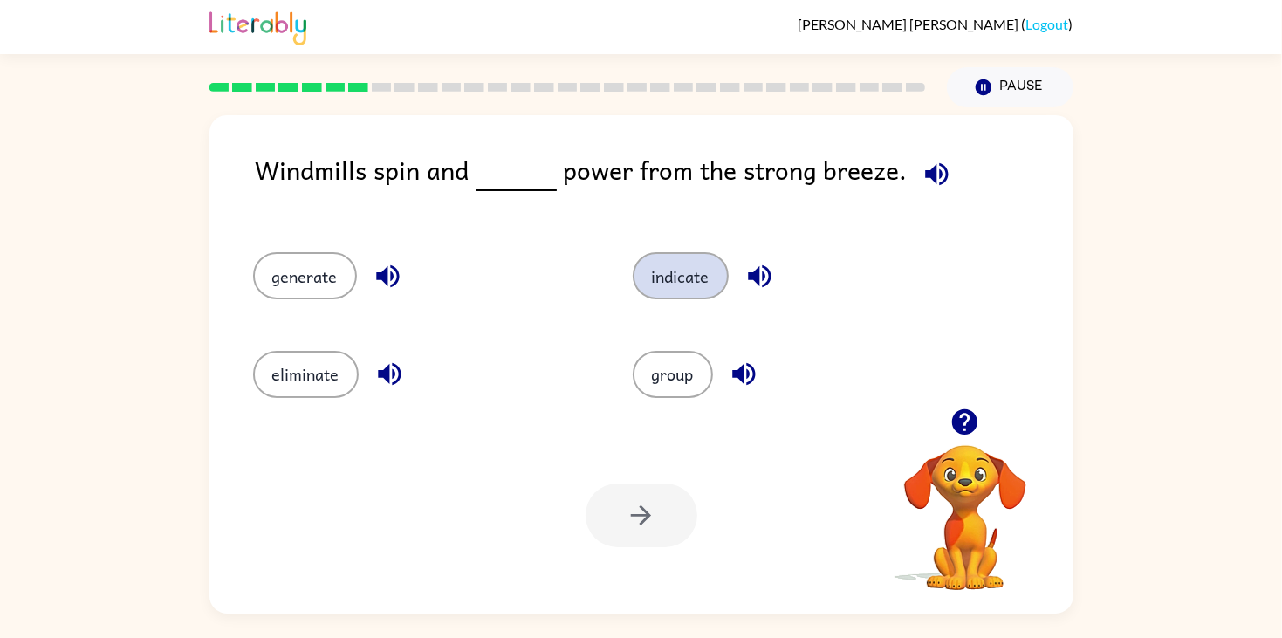
click at [643, 271] on button "indicate" at bounding box center [681, 275] width 96 height 47
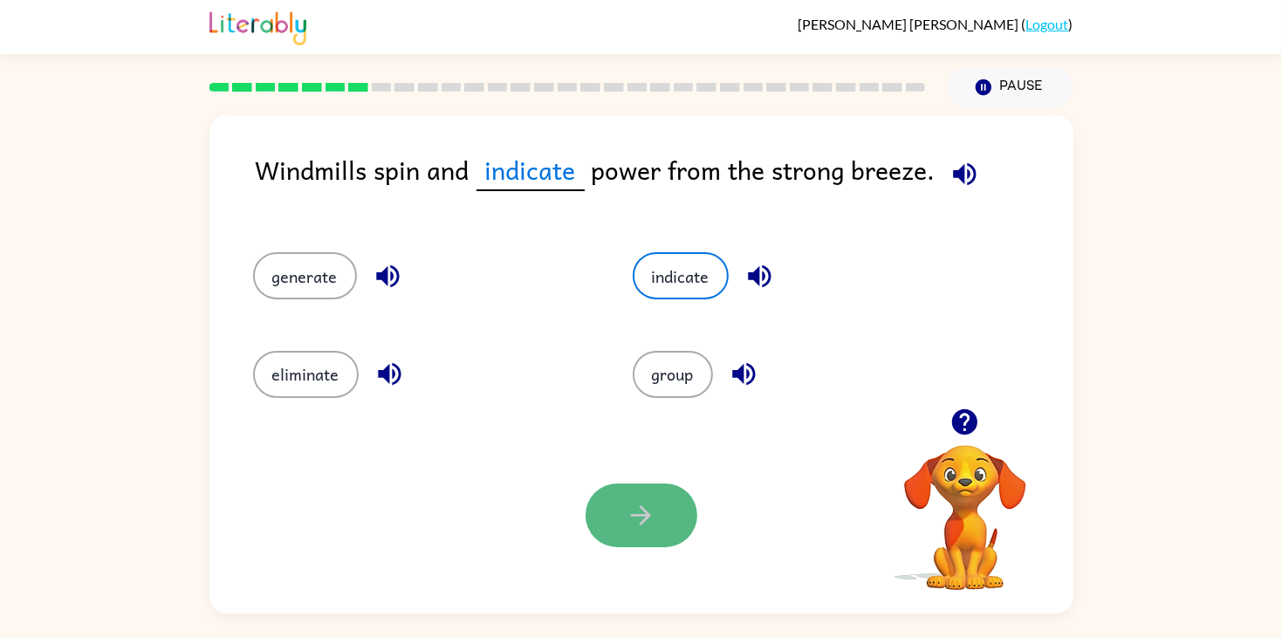
click at [650, 484] on button "button" at bounding box center [642, 516] width 112 height 64
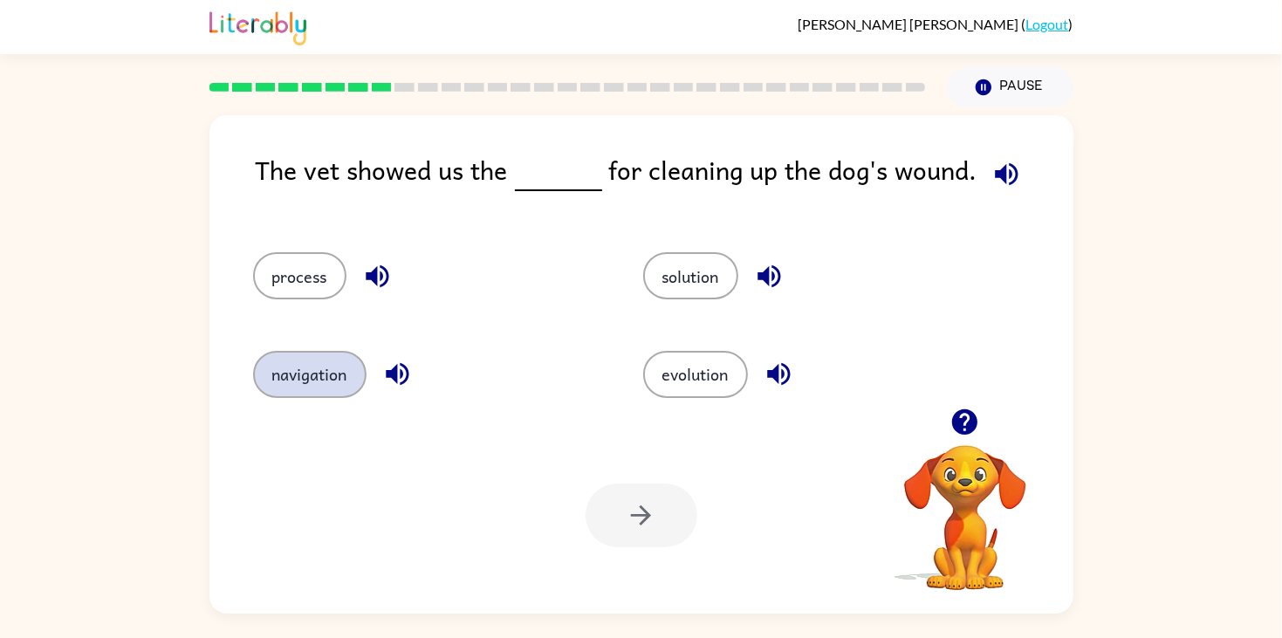
click at [306, 370] on button "navigation" at bounding box center [309, 374] width 113 height 47
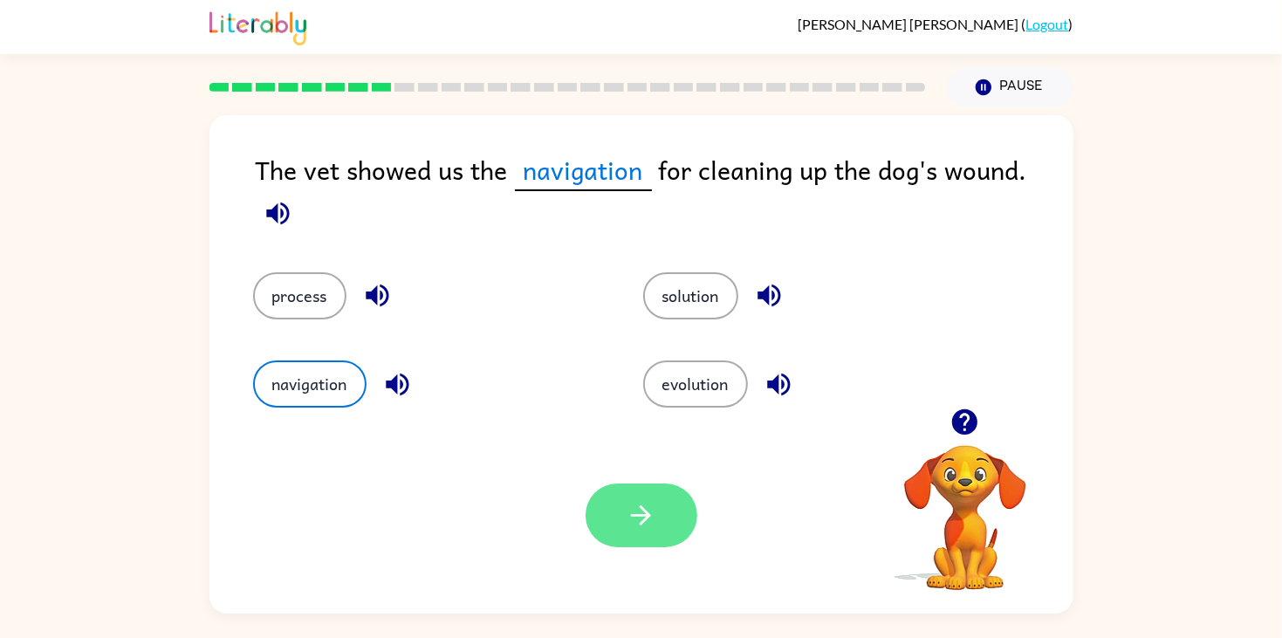
click at [650, 495] on button "button" at bounding box center [642, 516] width 112 height 64
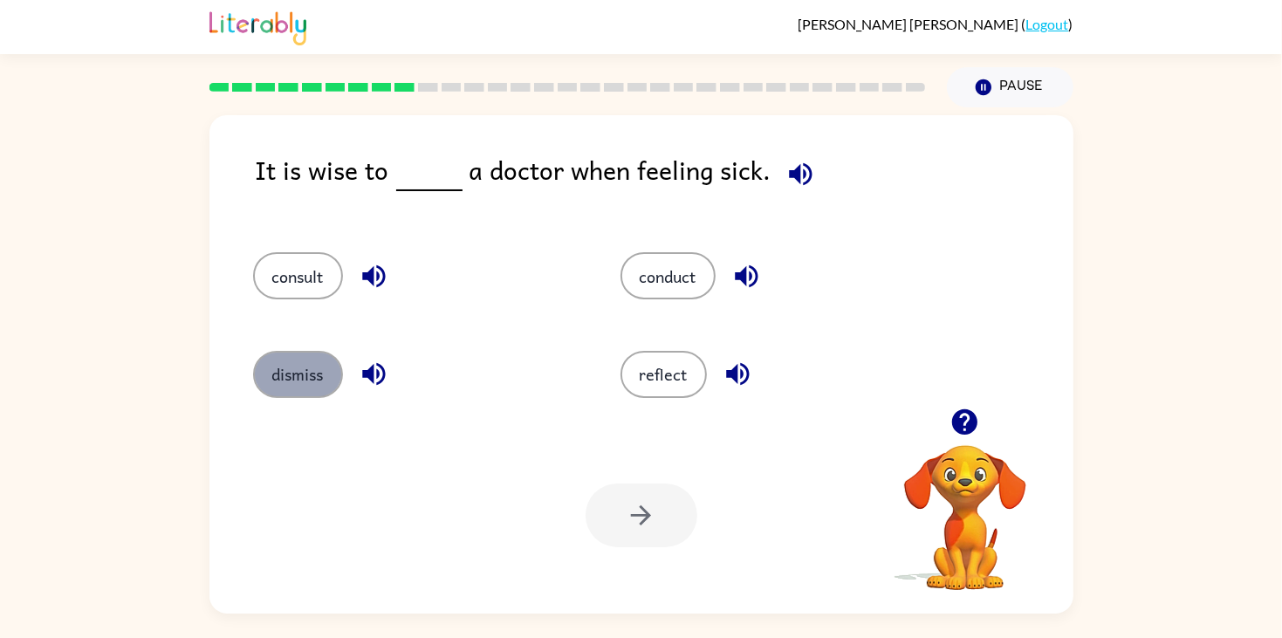
click at [289, 367] on button "dismiss" at bounding box center [298, 374] width 90 height 47
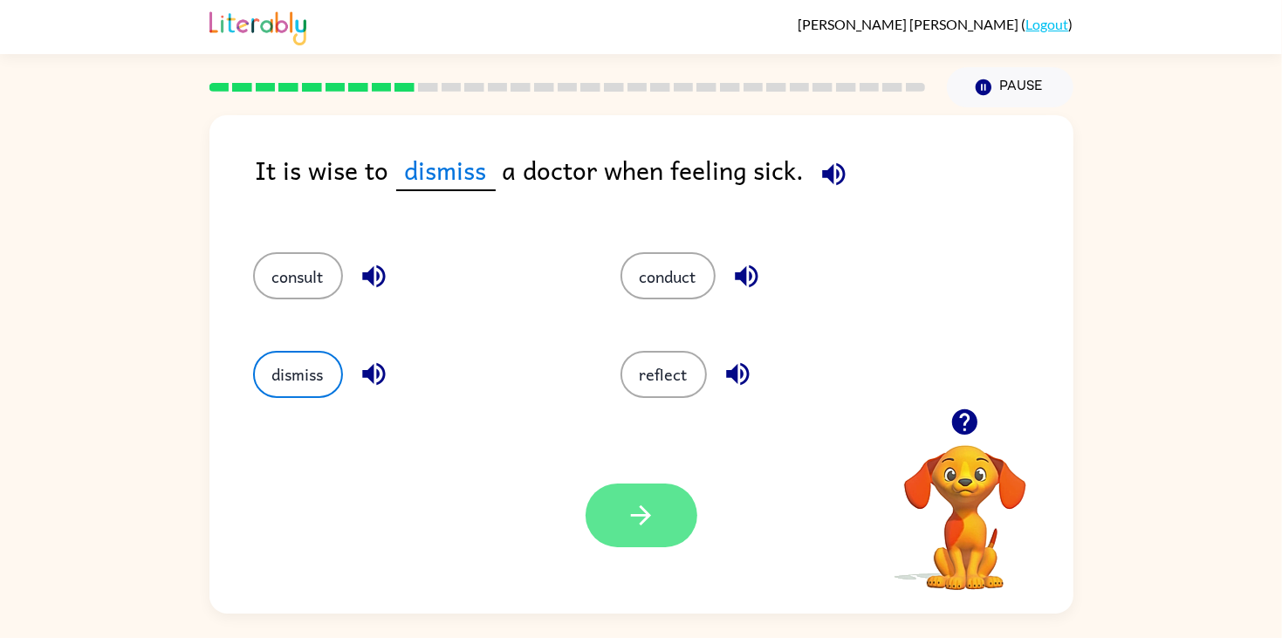
click at [658, 527] on button "button" at bounding box center [642, 516] width 112 height 64
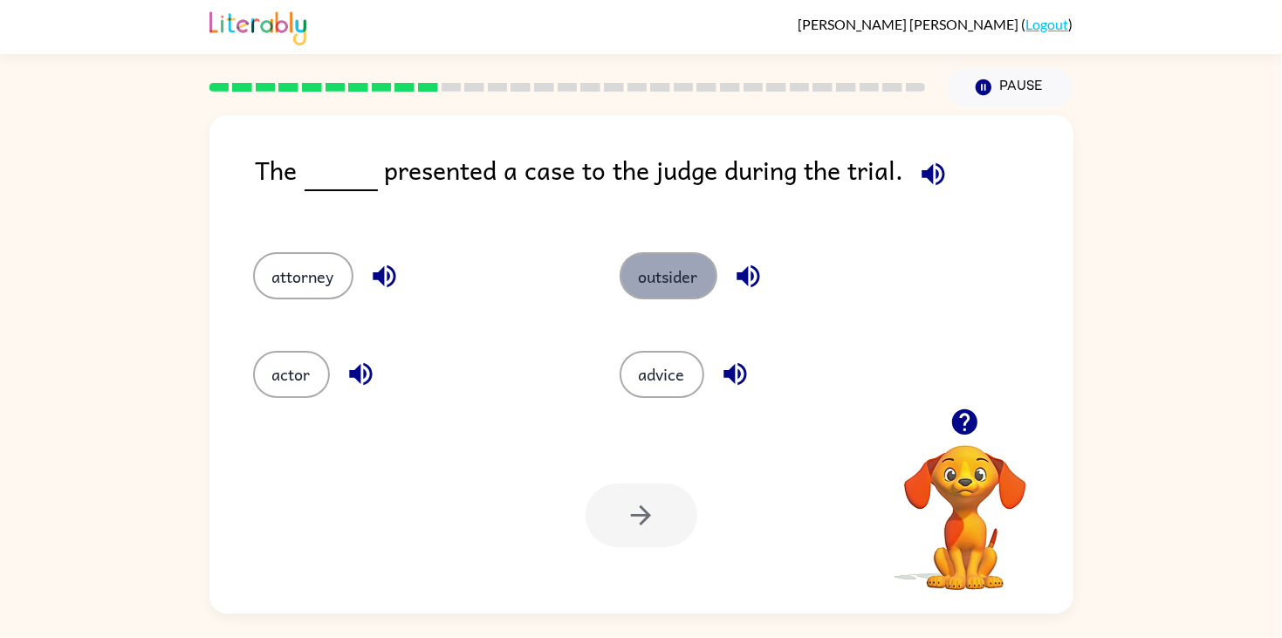
click at [679, 279] on button "outsider" at bounding box center [669, 275] width 98 height 47
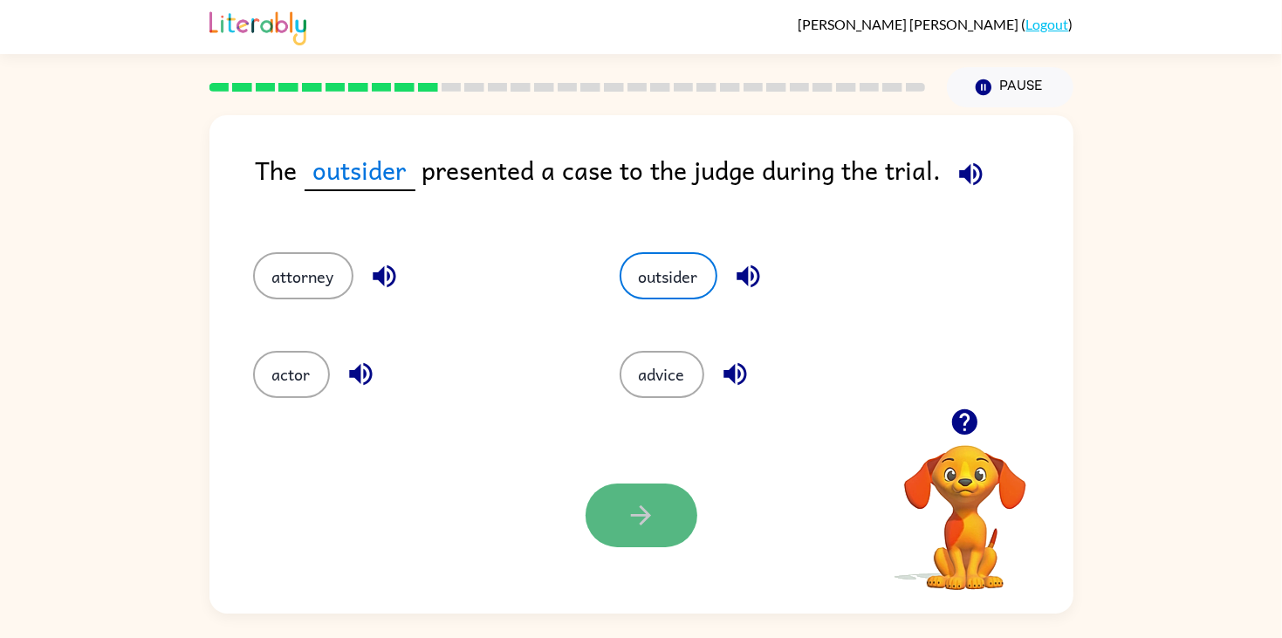
click at [667, 527] on button "button" at bounding box center [642, 516] width 112 height 64
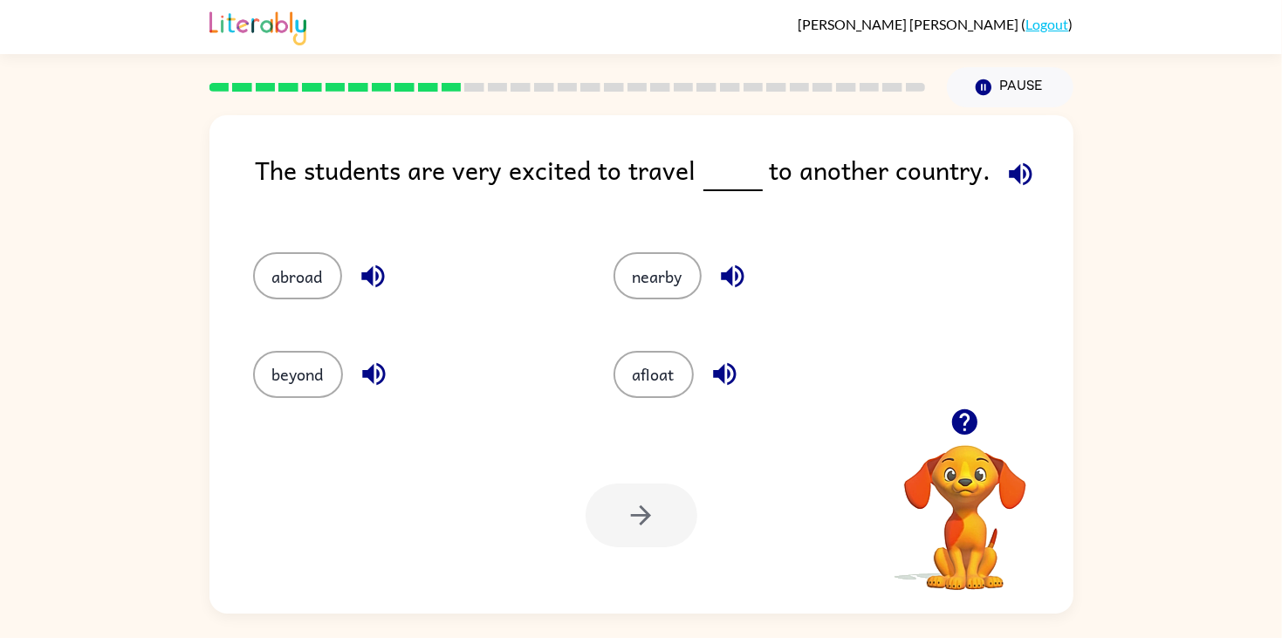
click at [667, 527] on div at bounding box center [642, 516] width 112 height 64
click at [642, 383] on button "afloat" at bounding box center [654, 374] width 80 height 47
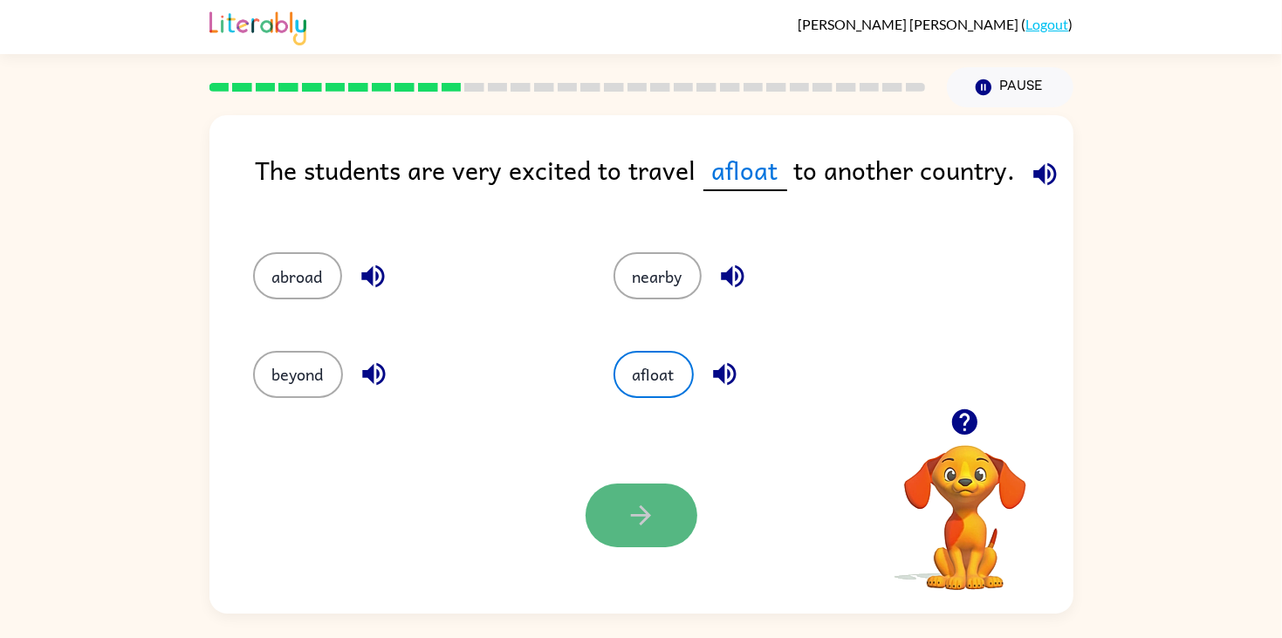
click at [663, 511] on button "button" at bounding box center [642, 516] width 112 height 64
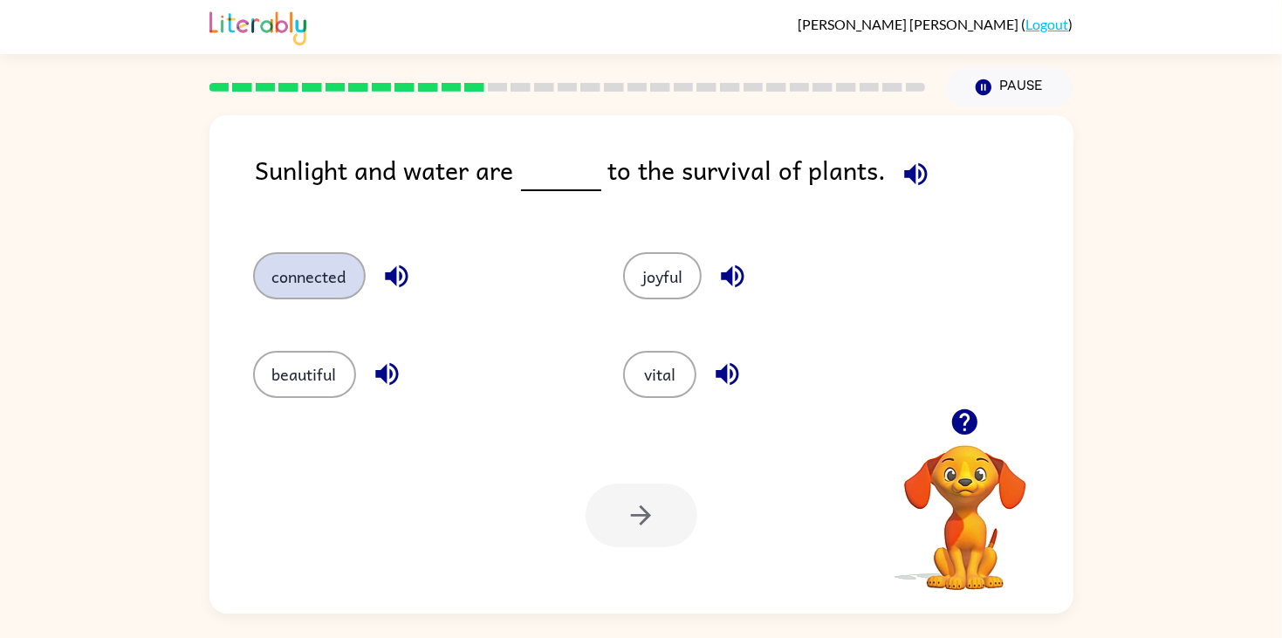
click at [279, 295] on button "connected" at bounding box center [309, 275] width 113 height 47
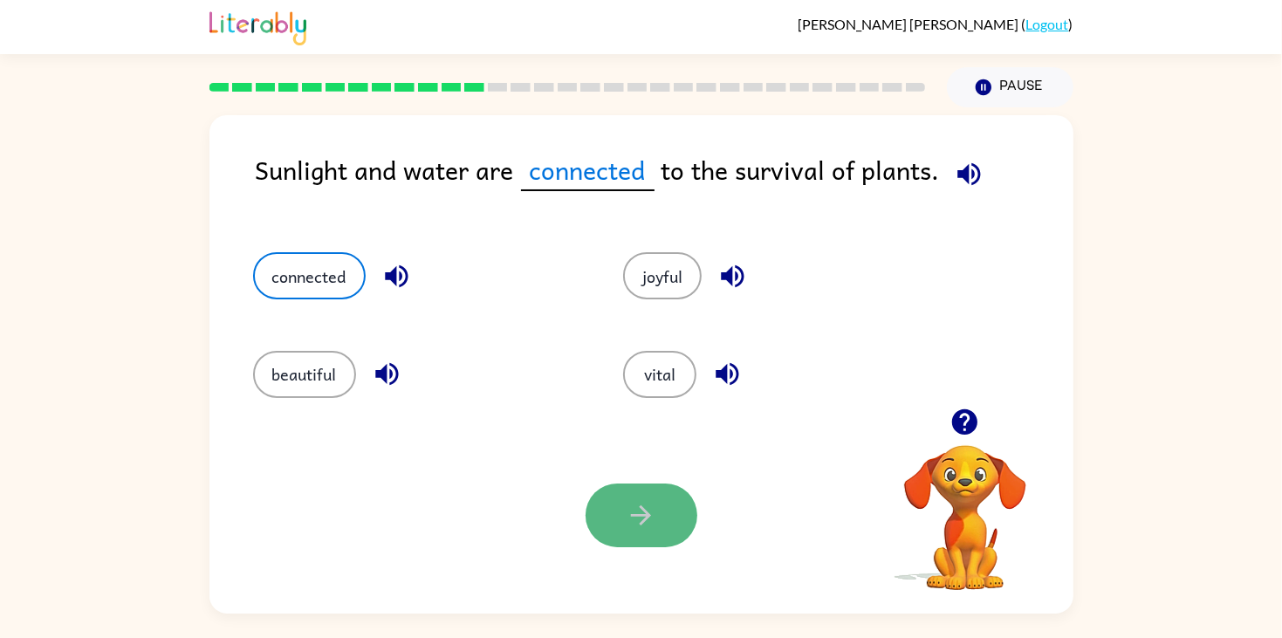
click at [666, 497] on button "button" at bounding box center [642, 516] width 112 height 64
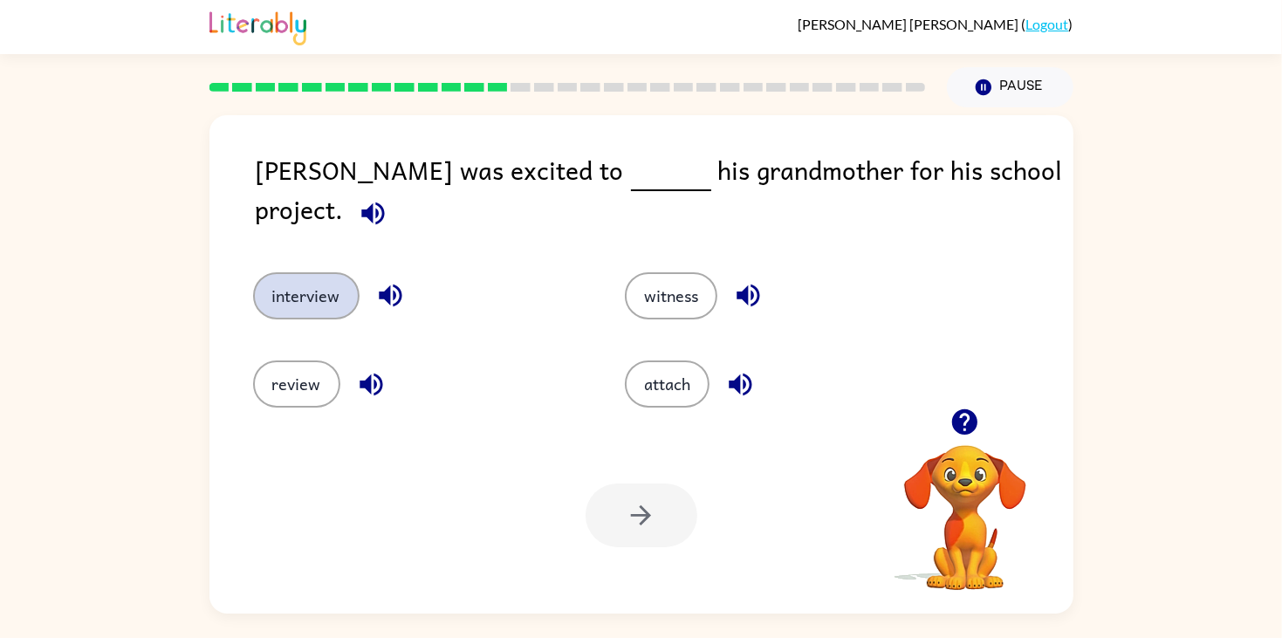
click at [303, 289] on button "interview" at bounding box center [306, 295] width 106 height 47
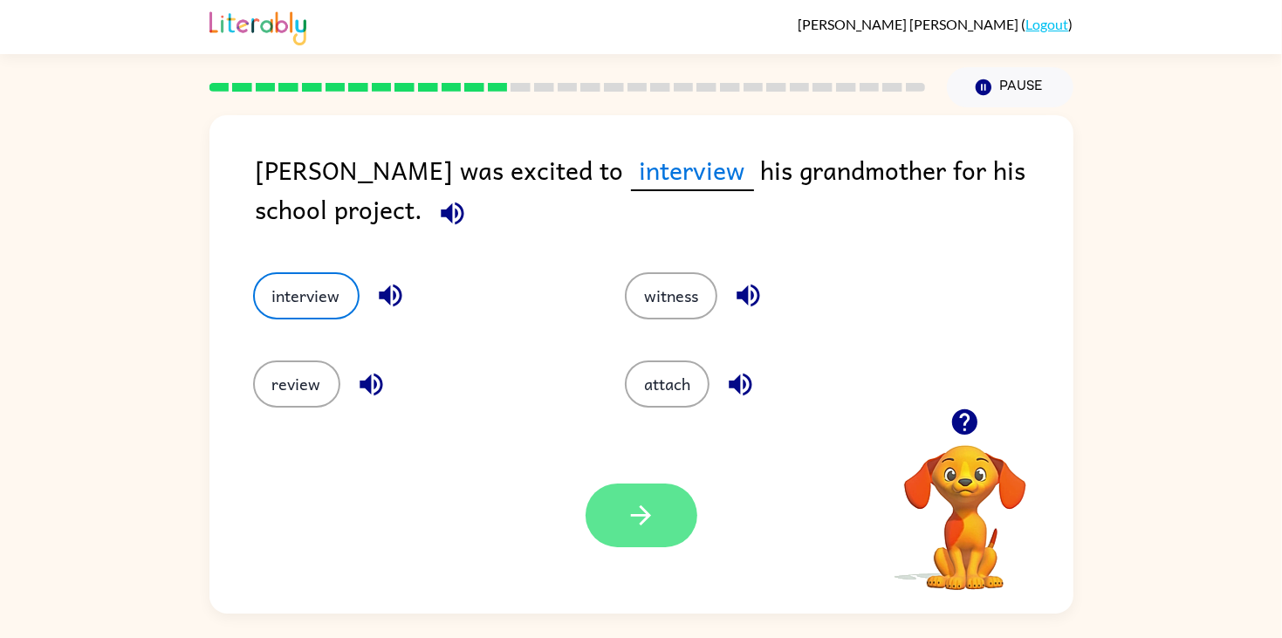
click at [682, 539] on button "button" at bounding box center [642, 516] width 112 height 64
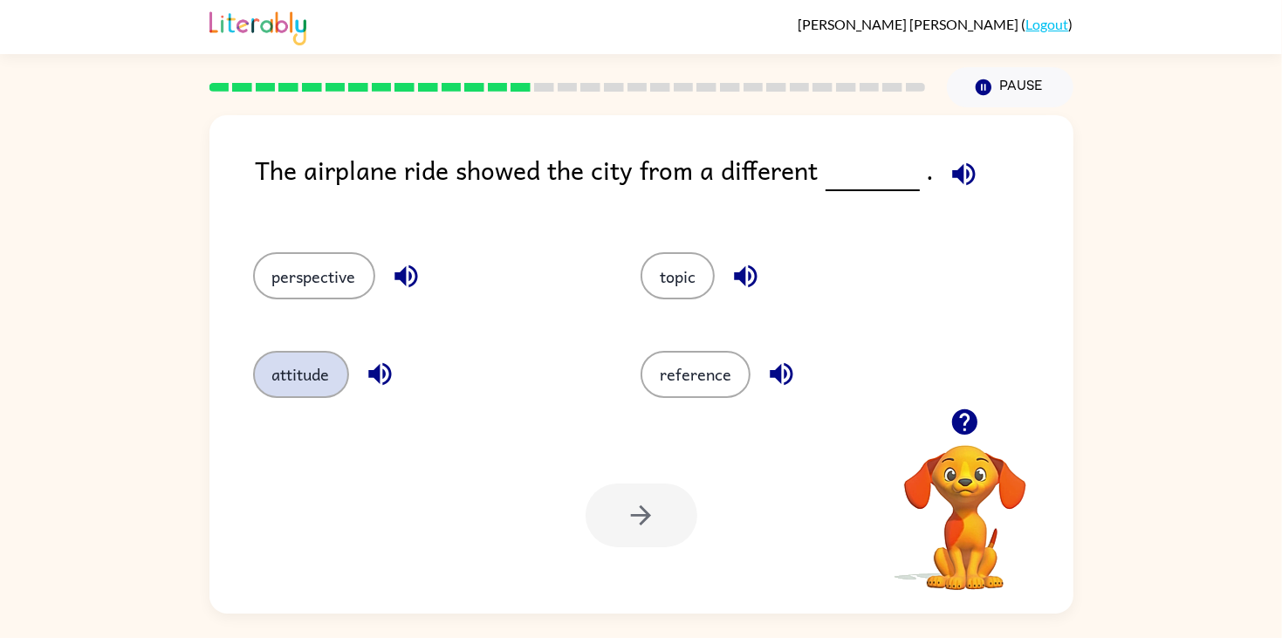
click at [293, 359] on button "attitude" at bounding box center [301, 374] width 96 height 47
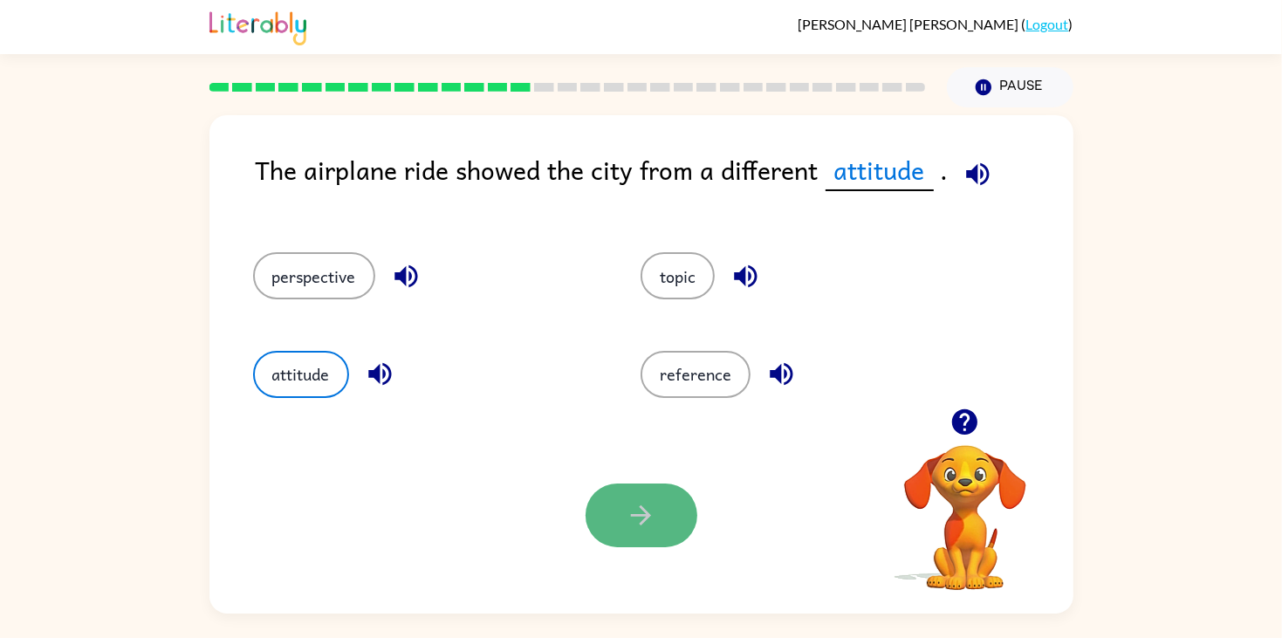
click at [628, 513] on icon "button" at bounding box center [641, 515] width 31 height 31
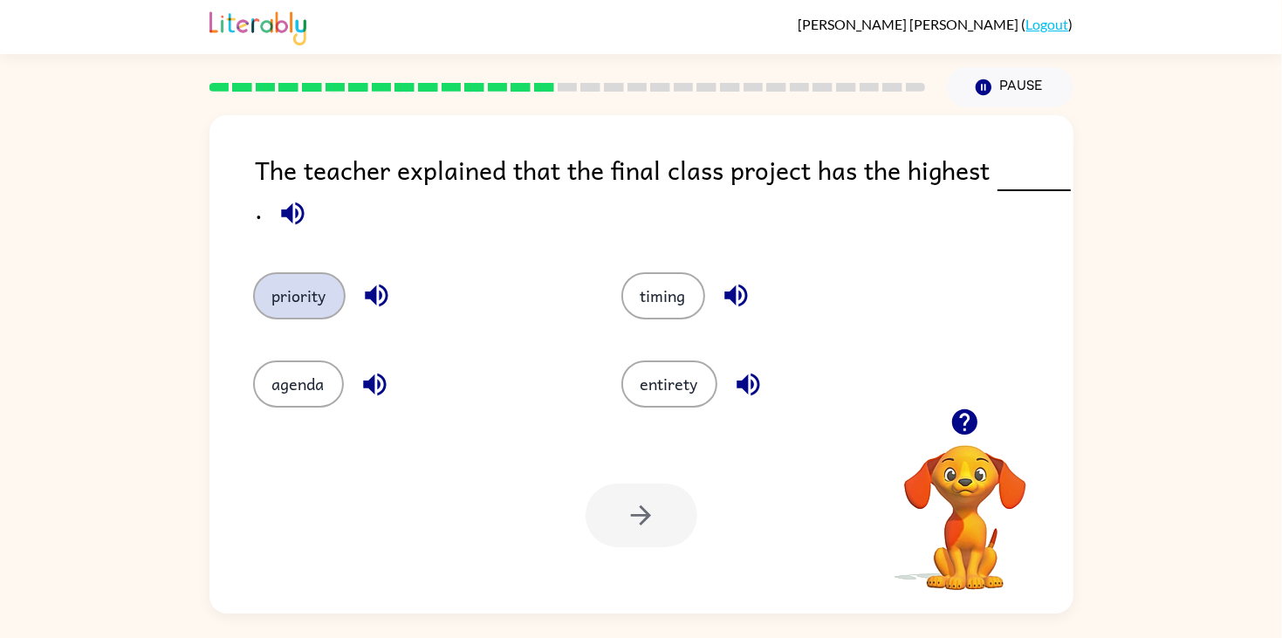
click at [303, 309] on button "priority" at bounding box center [299, 295] width 93 height 47
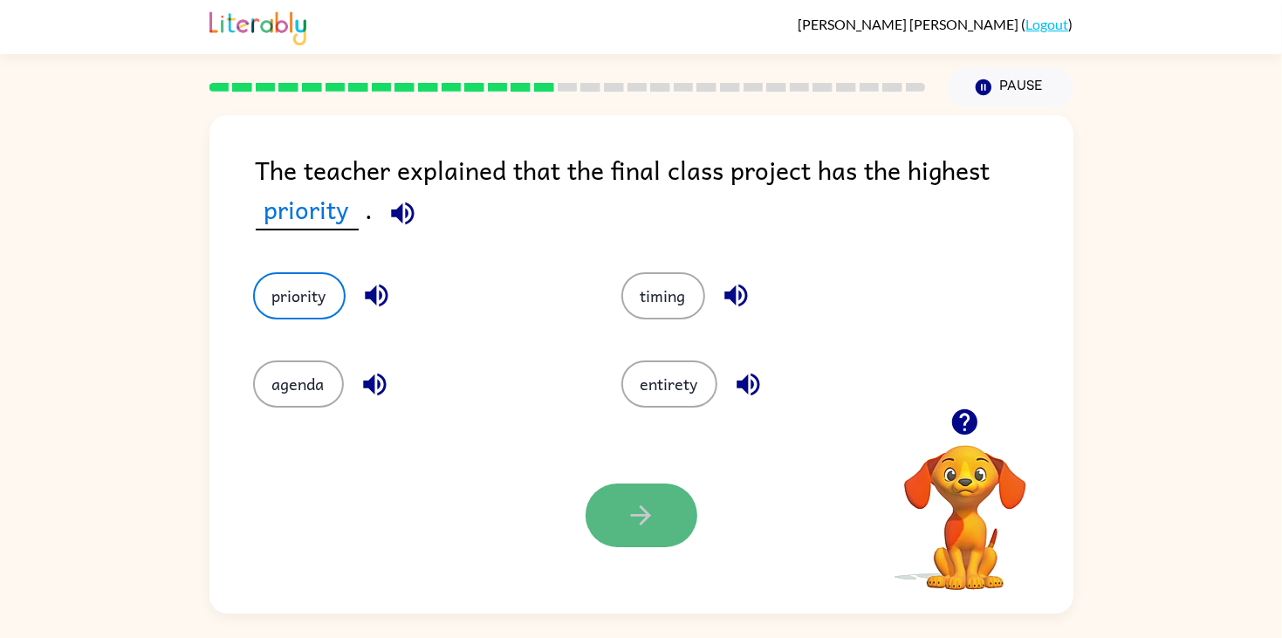
click at [621, 511] on button "button" at bounding box center [642, 516] width 112 height 64
